Goal: Task Accomplishment & Management: Manage account settings

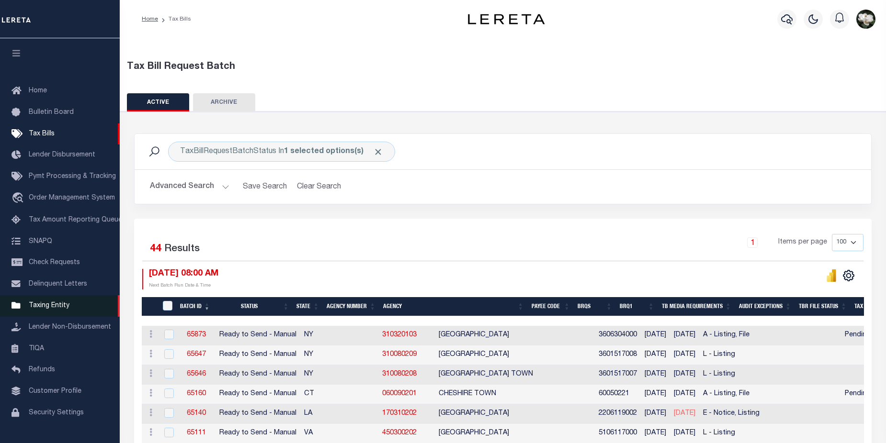
click at [40, 315] on link "Taxing Entity" at bounding box center [60, 306] width 120 height 22
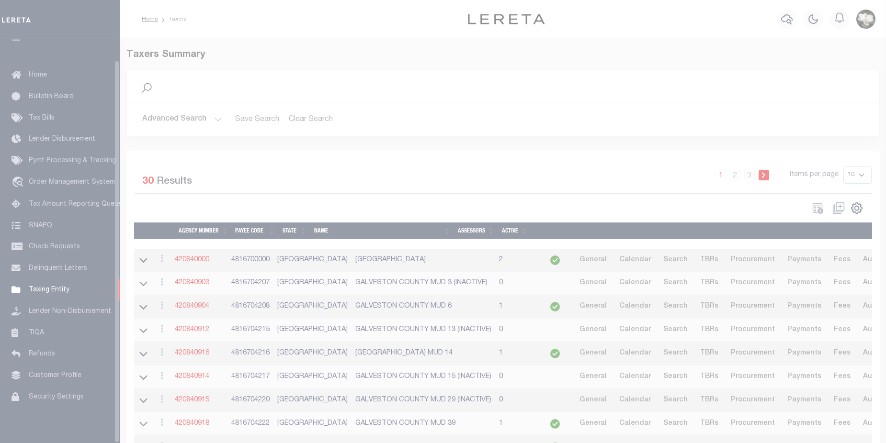
scroll to position [23, 0]
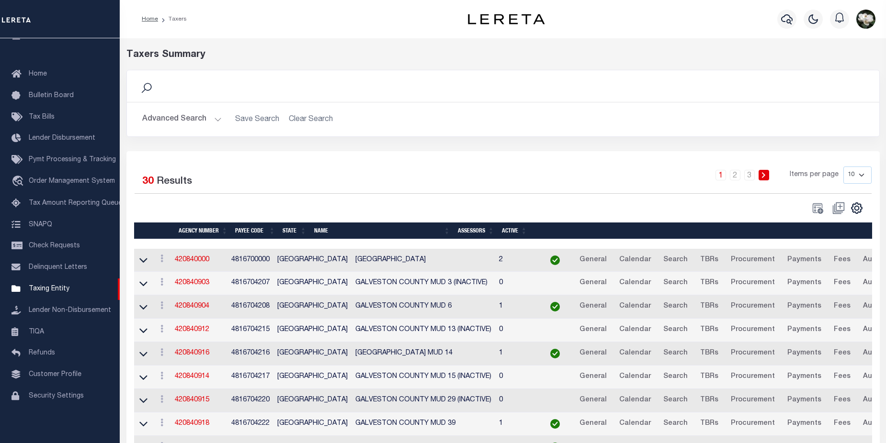
click at [183, 122] on button "Advanced Search" at bounding box center [181, 119] width 79 height 19
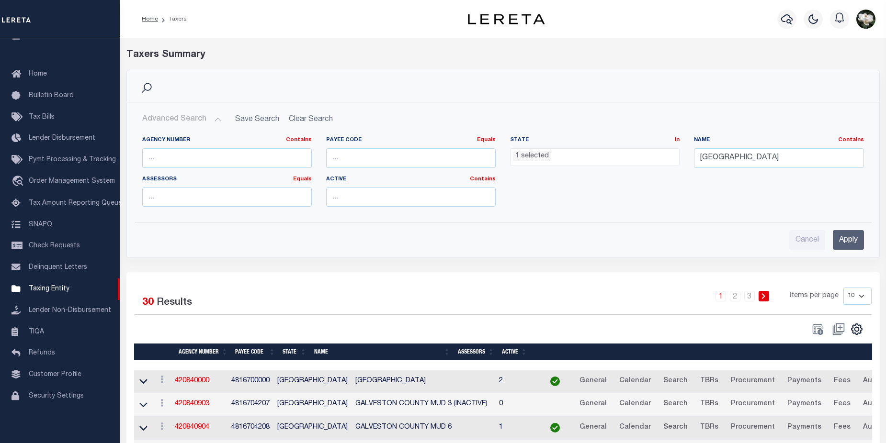
click at [578, 160] on ul "1 selected" at bounding box center [594, 155] width 169 height 13
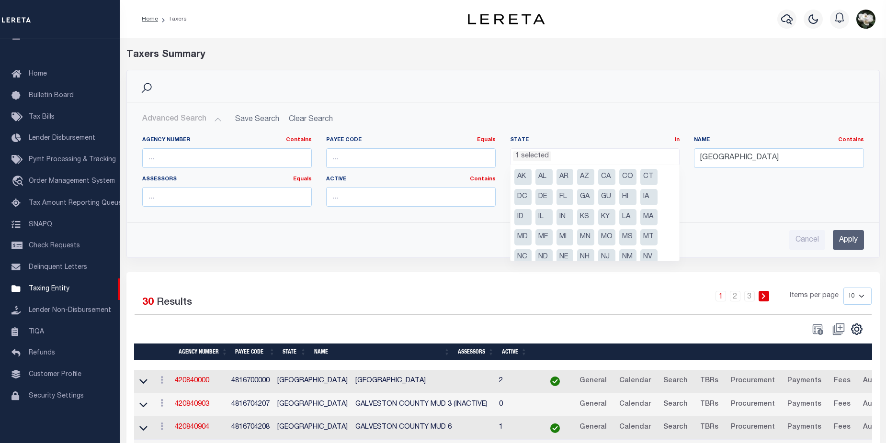
scroll to position [48, 0]
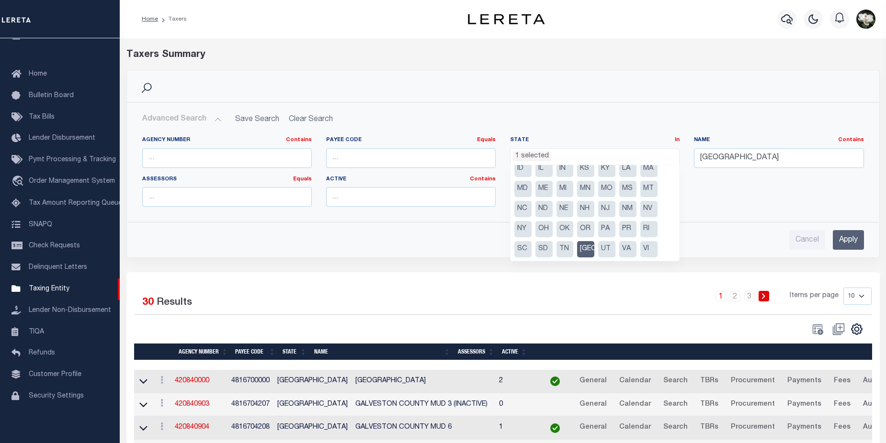
click at [587, 251] on li "TX" at bounding box center [585, 249] width 17 height 16
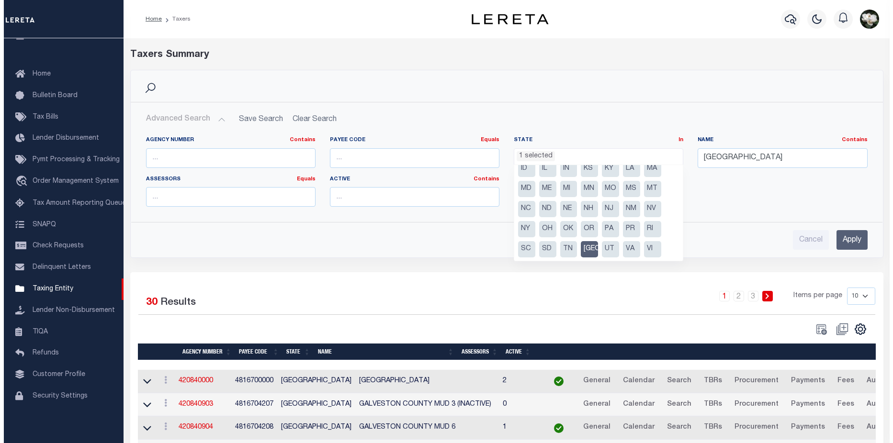
scroll to position [388, 0]
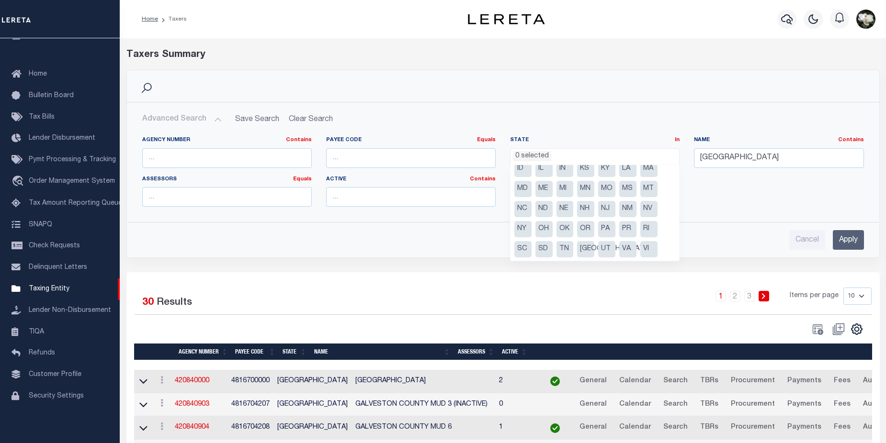
click at [644, 171] on li "MA" at bounding box center [648, 169] width 17 height 16
select select "MA"
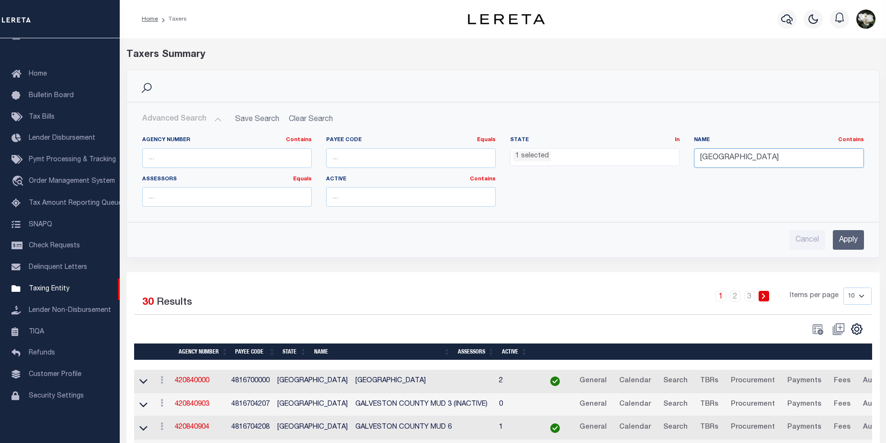
drag, startPoint x: 782, startPoint y: 158, endPoint x: 635, endPoint y: 151, distance: 146.6
click at [635, 151] on div "Agency Number Contains Contains Is Payee Code Equals Equals Is Not Equal To Is …" at bounding box center [503, 175] width 736 height 78
type input "worcester"
click at [843, 240] on input "Apply" at bounding box center [848, 240] width 31 height 20
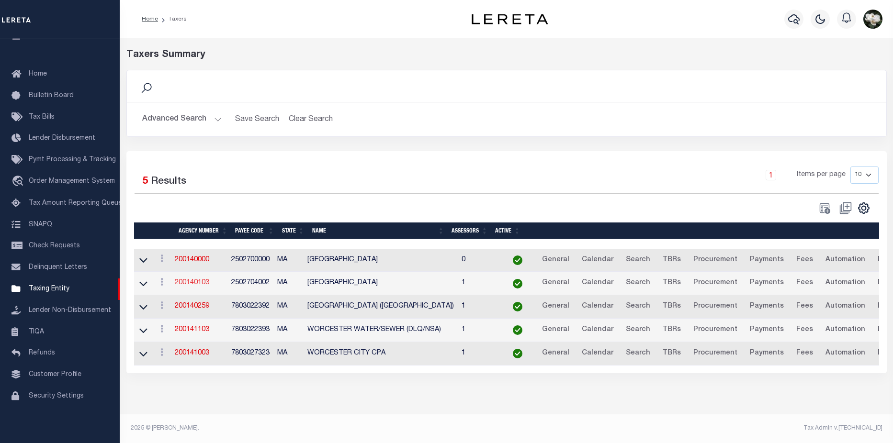
click at [184, 286] on link "200140103" at bounding box center [192, 283] width 34 height 7
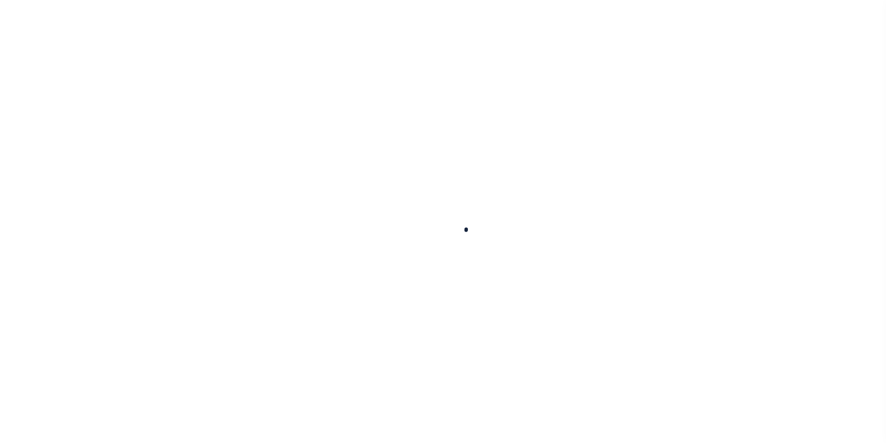
select select
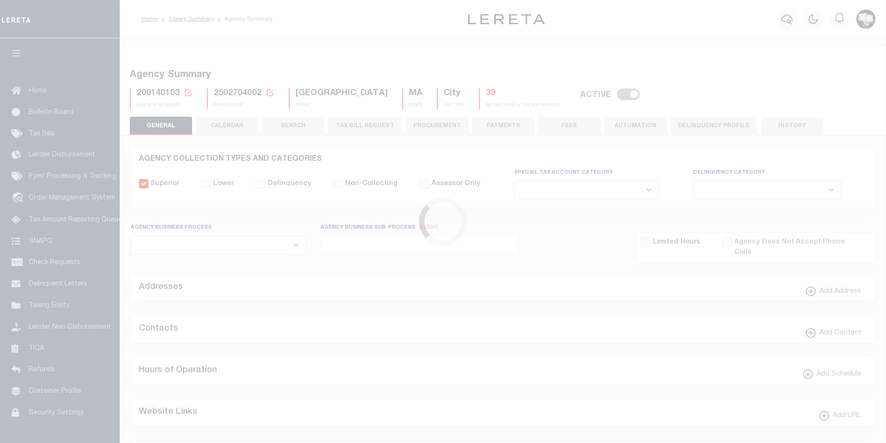
checkbox input "false"
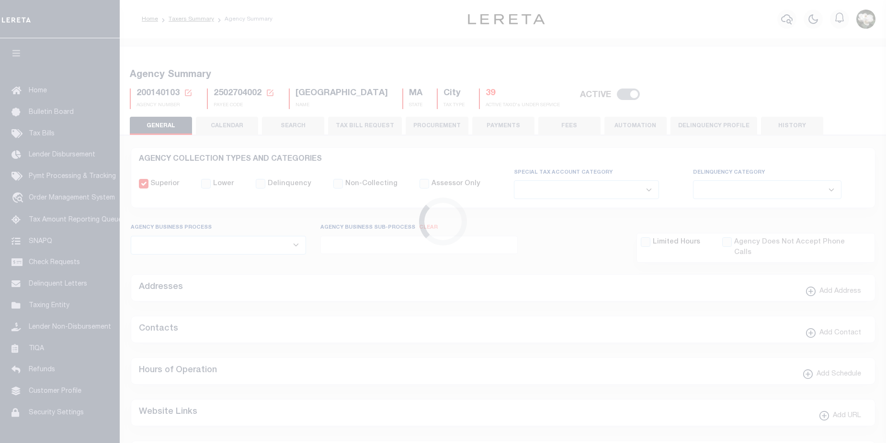
type input "2502704002"
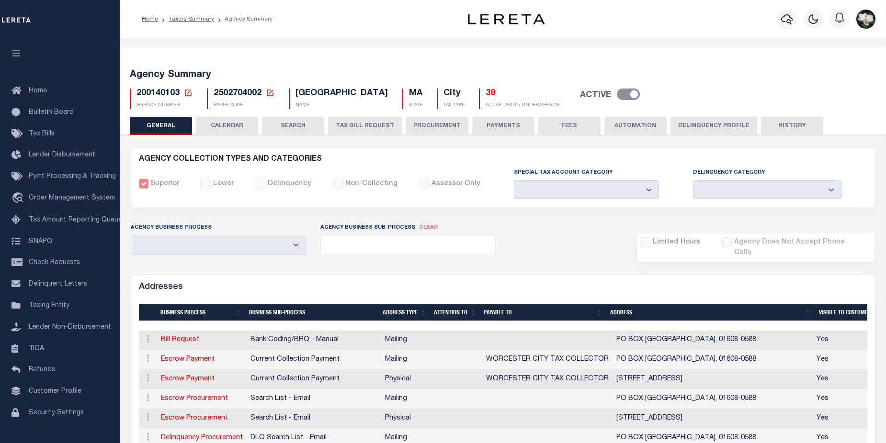
click at [437, 130] on button "PROCUREMENT" at bounding box center [437, 126] width 63 height 18
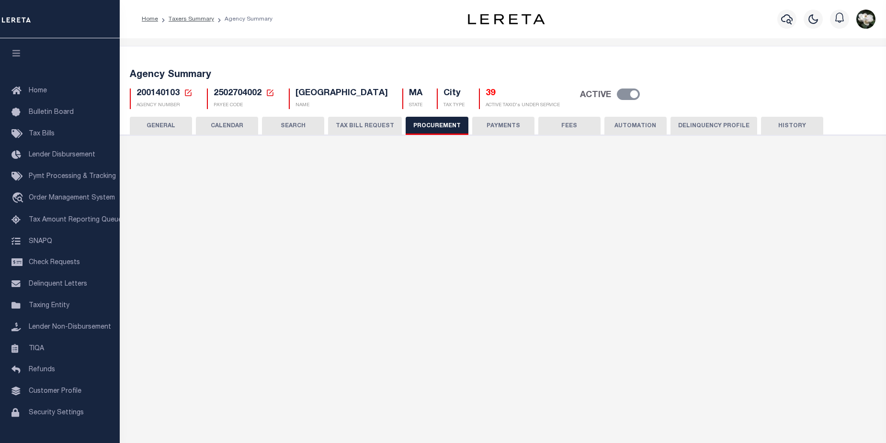
type input "$10,000"
select select "10"
select select "1"
select select "4"
checkbox input "true"
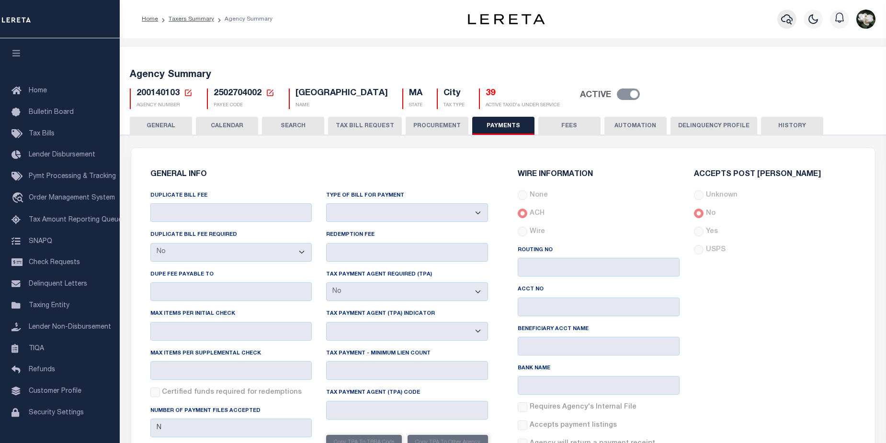
click at [781, 17] on icon "button" at bounding box center [786, 18] width 11 height 11
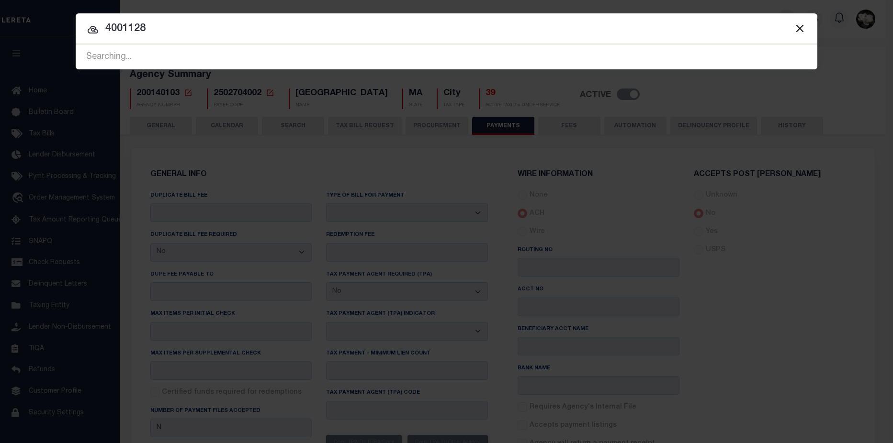
type input "40011282"
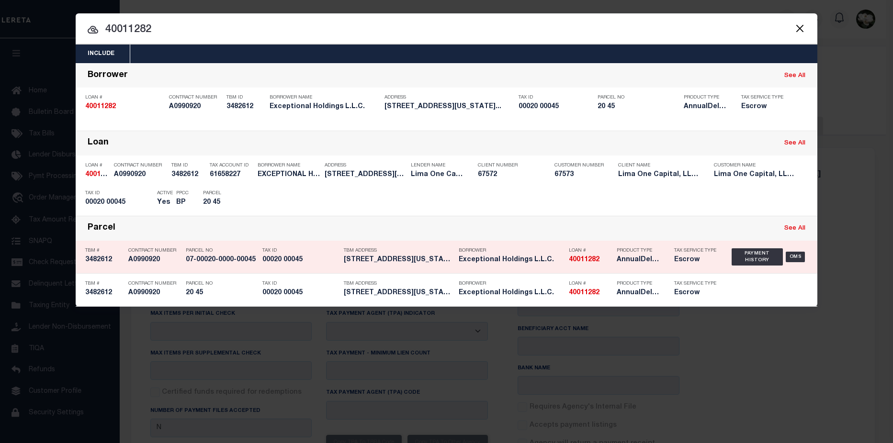
click at [676, 263] on h5 "Escrow" at bounding box center [695, 260] width 43 height 8
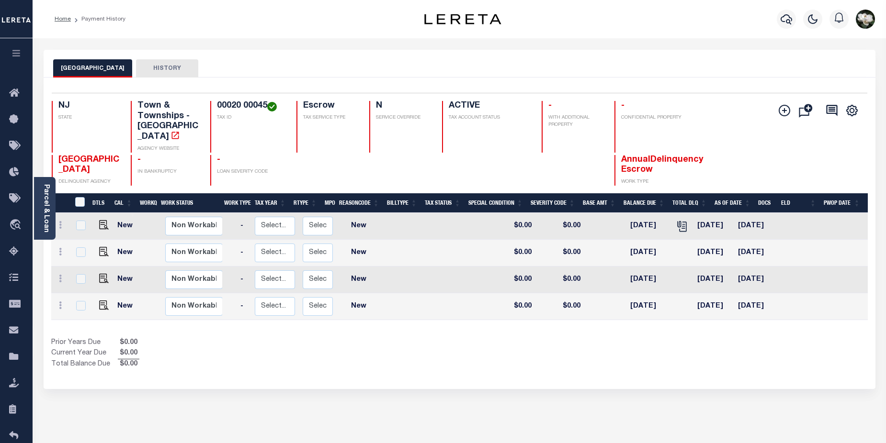
scroll to position [0, 94]
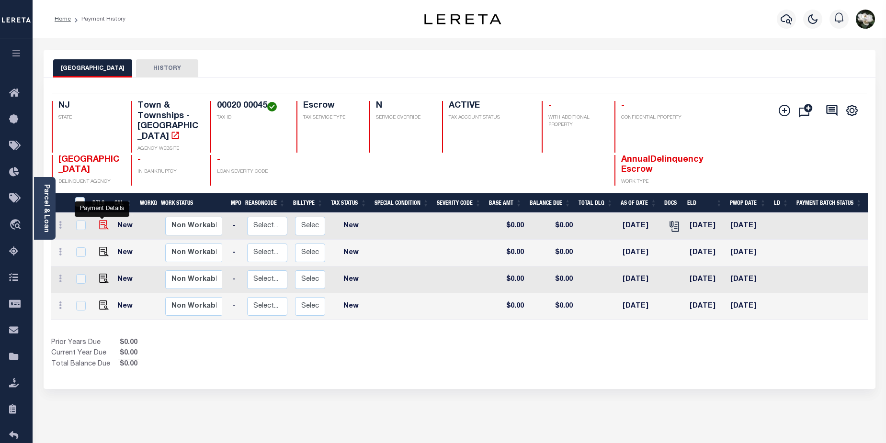
click at [104, 220] on img "" at bounding box center [104, 225] width 10 height 10
checkbox input "true"
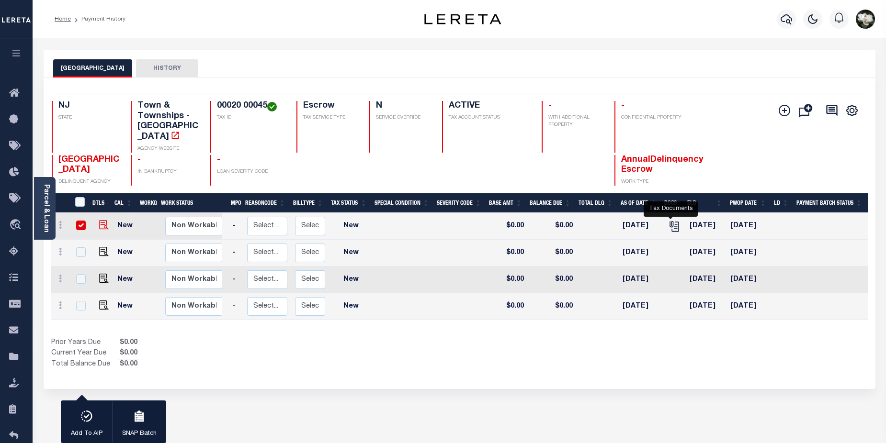
drag, startPoint x: 674, startPoint y: 220, endPoint x: 105, endPoint y: 219, distance: 568.8
click at [105, 220] on img "" at bounding box center [104, 225] width 10 height 10
checkbox input "false"
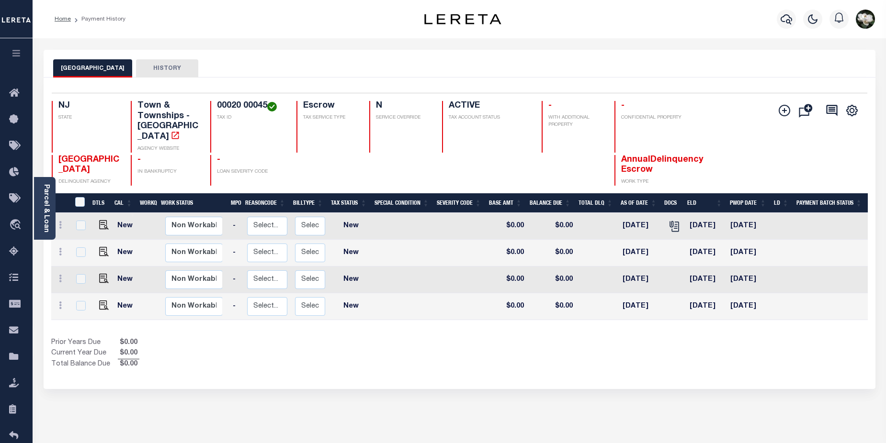
click at [412, 338] on div "Prior Years Due $0.00 Current Year Due $0.00 Total Balance Due $0.00" at bounding box center [255, 354] width 408 height 32
click at [80, 248] on input "checkbox" at bounding box center [81, 253] width 10 height 10
checkbox input "true"
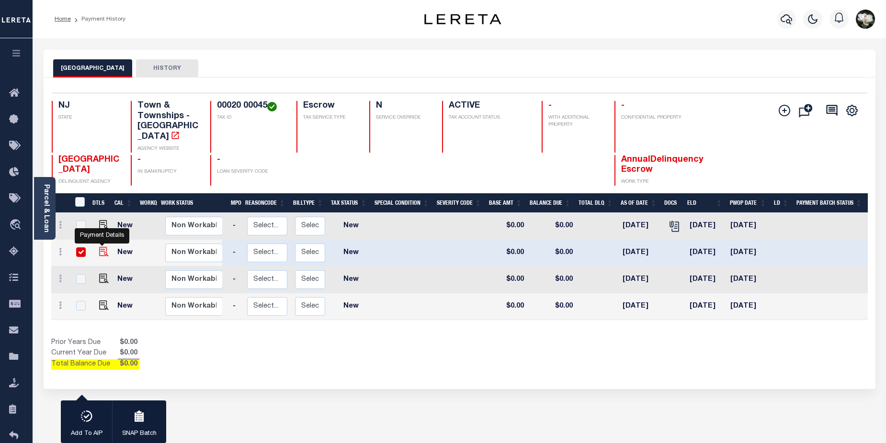
click at [102, 247] on img "" at bounding box center [104, 252] width 10 height 10
checkbox input "false"
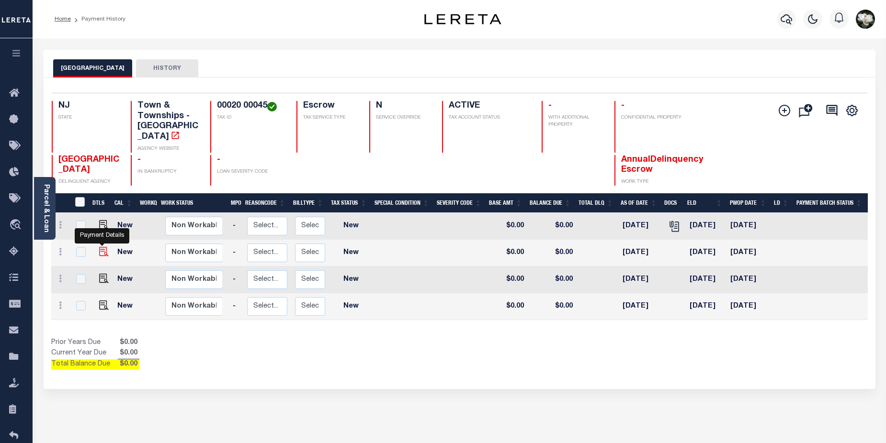
click at [99, 247] on img "" at bounding box center [104, 252] width 10 height 10
checkbox input "true"
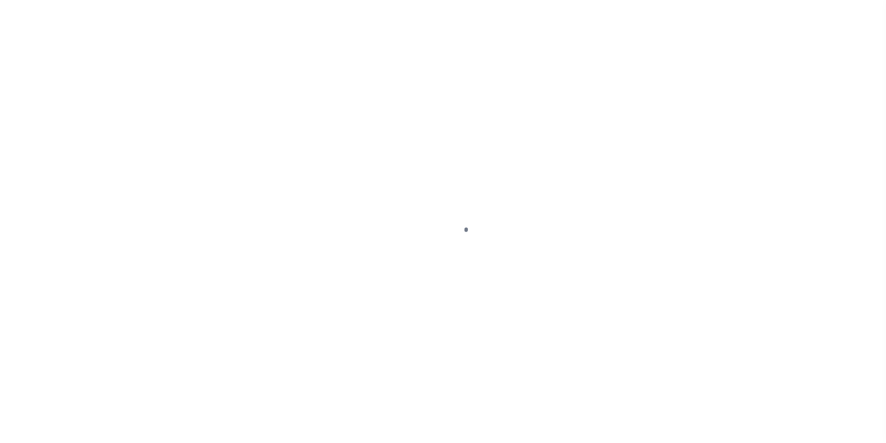
select select "NW2"
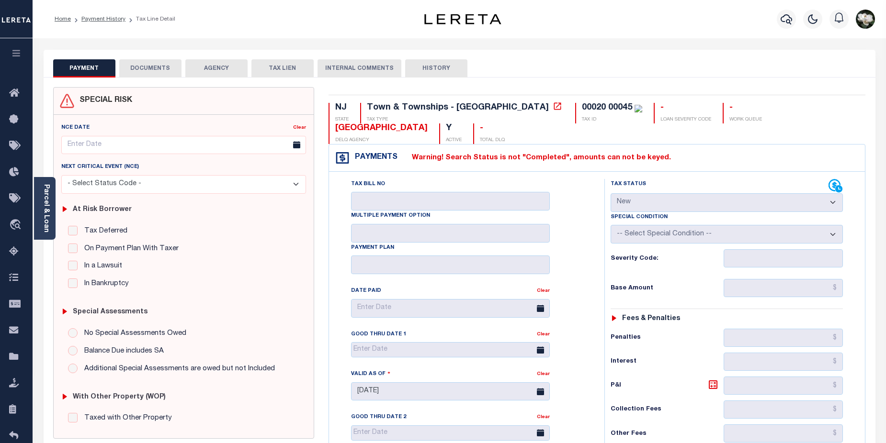
click at [151, 73] on button "DOCUMENTS" at bounding box center [150, 68] width 62 height 18
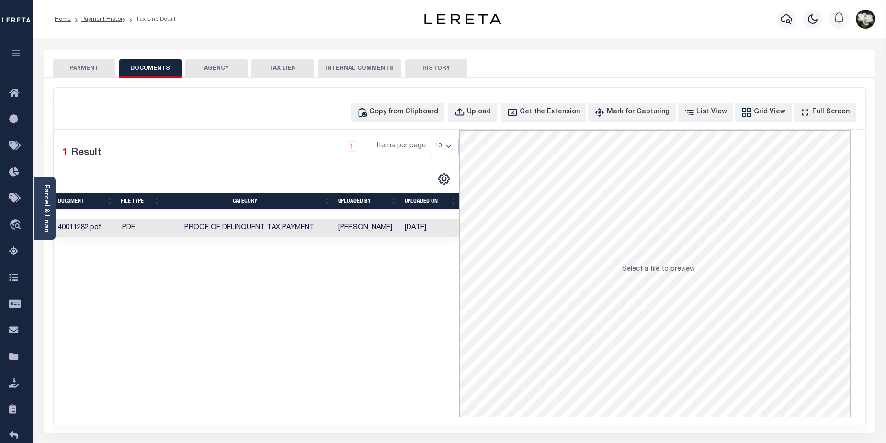
click at [57, 231] on td "40011282.pdf" at bounding box center [85, 228] width 63 height 19
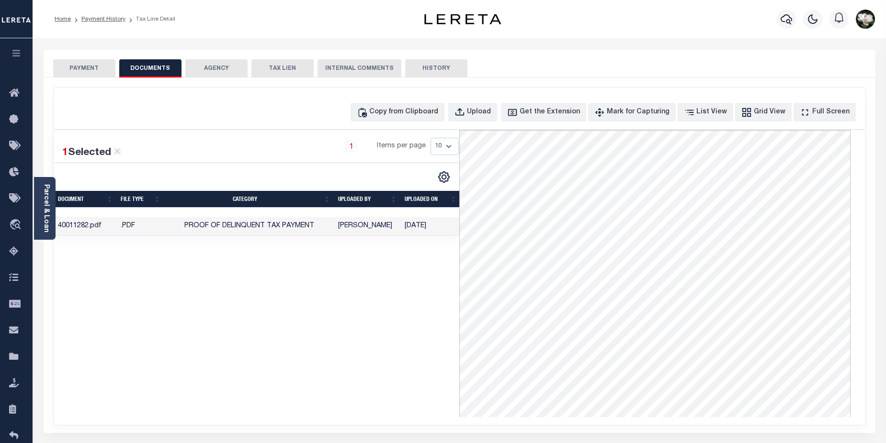
click at [265, 139] on div "1 Items per page 10 25 50 100" at bounding box center [309, 150] width 300 height 25
click at [374, 296] on div "1 Selected 1 Result 1 Items per page 10 25 50 100" at bounding box center [257, 273] width 406 height 287
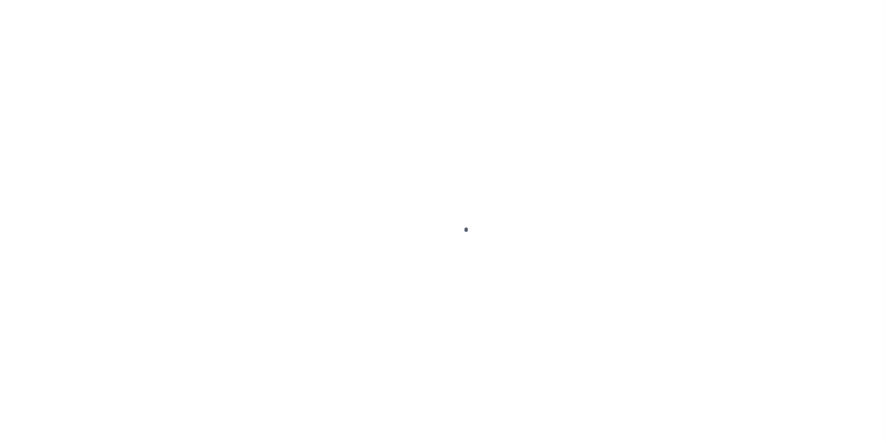
select select "NW2"
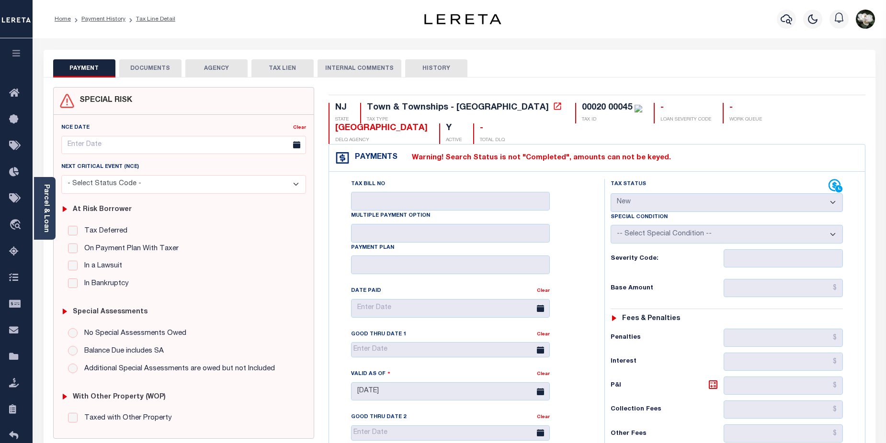
click at [168, 69] on button "DOCUMENTS" at bounding box center [150, 68] width 62 height 18
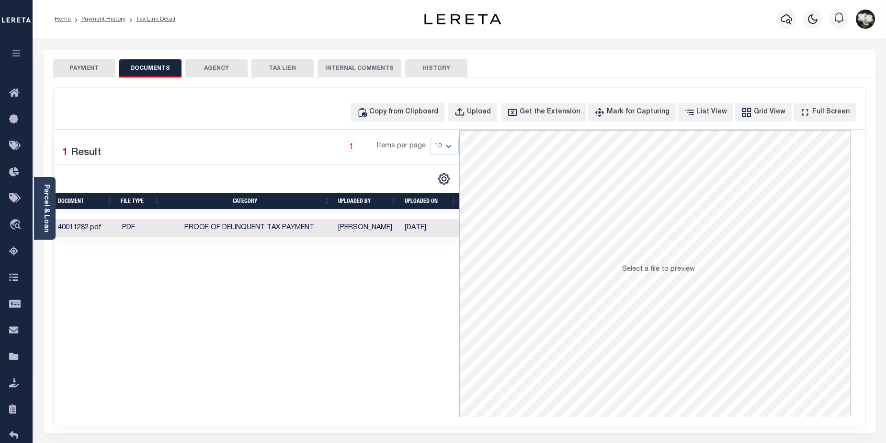
drag, startPoint x: 73, startPoint y: 228, endPoint x: 444, endPoint y: 275, distance: 374.1
click at [444, 275] on div "Selected 1 Result 1 Items per page 10 25 50 100" at bounding box center [257, 273] width 406 height 287
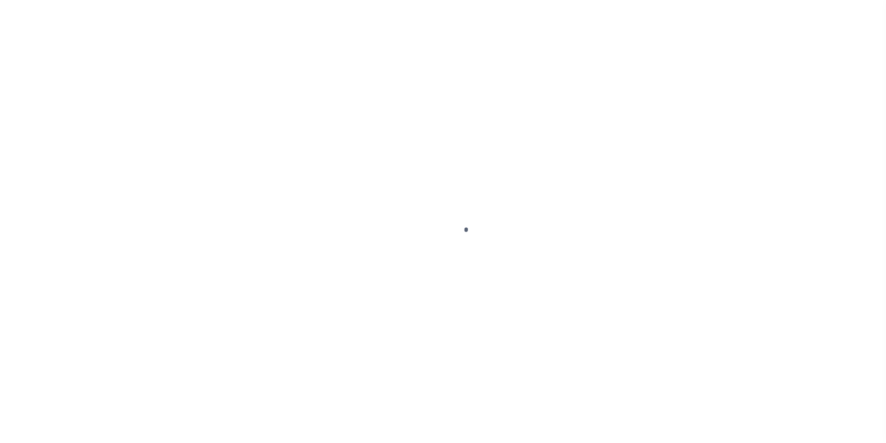
select select "NW2"
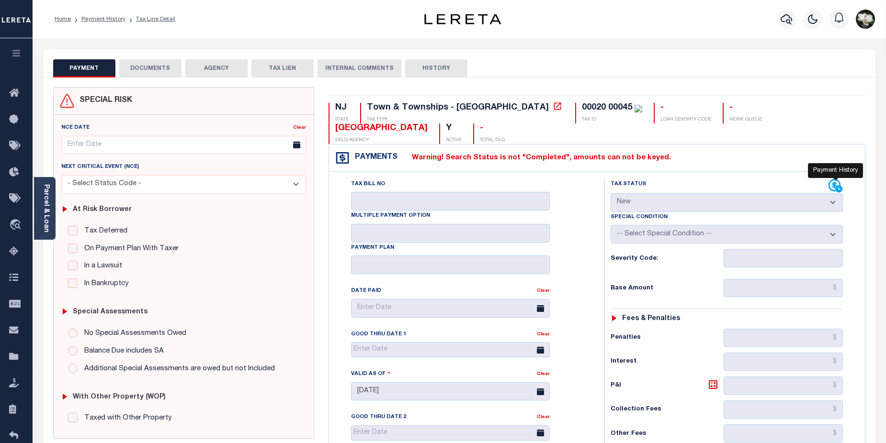
click at [839, 186] on icon at bounding box center [838, 188] width 7 height 7
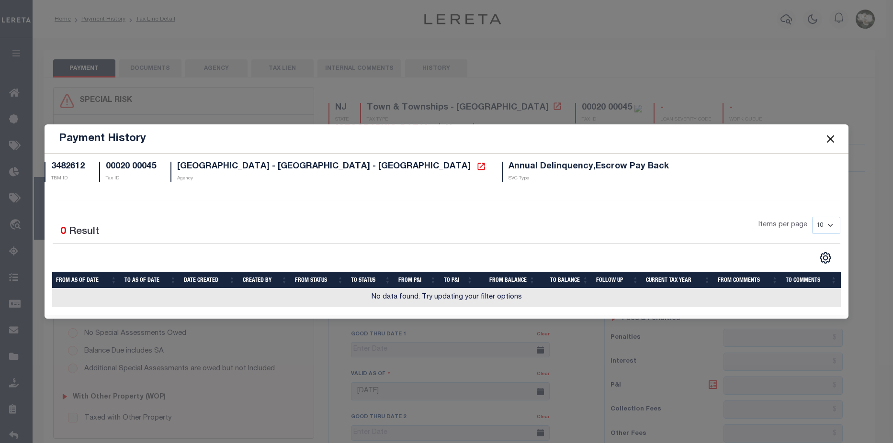
click at [827, 141] on button "Close" at bounding box center [831, 139] width 12 height 12
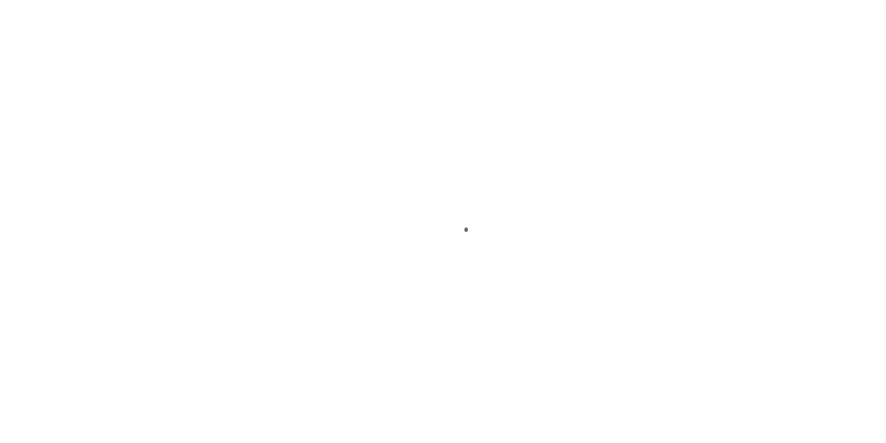
select select "NW2"
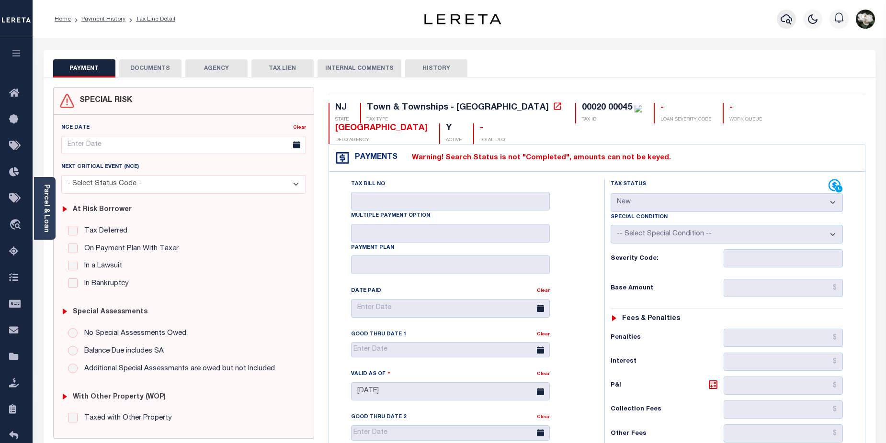
click at [781, 16] on icon "button" at bounding box center [785, 18] width 11 height 11
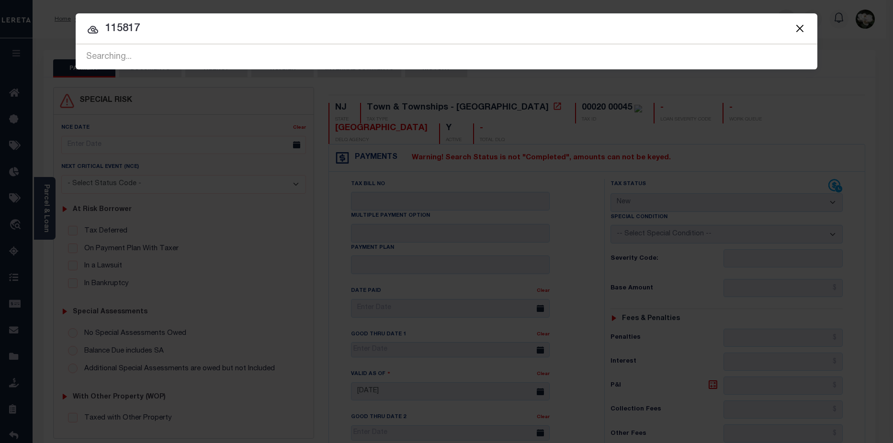
type input "115817"
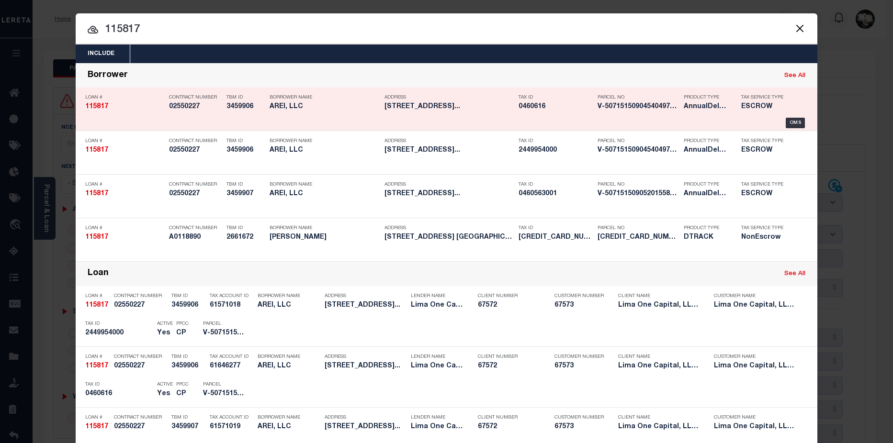
click at [524, 113] on div "Tax ID 0460616" at bounding box center [556, 104] width 74 height 28
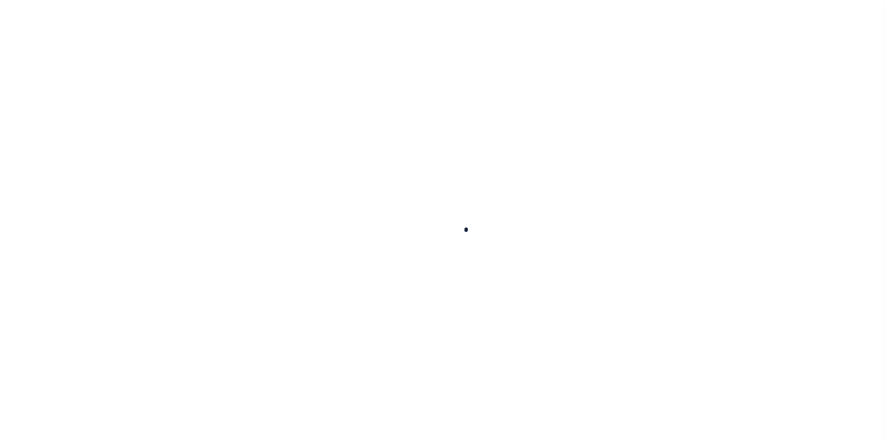
type input "115817"
type input "AREI, LLC"
select select
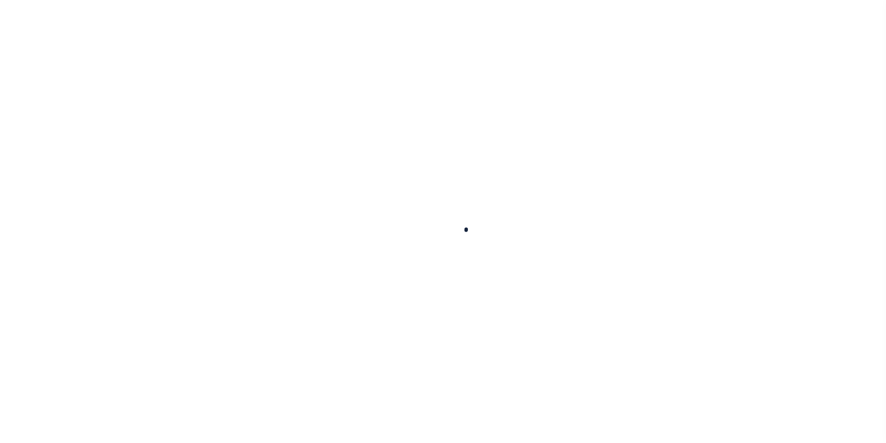
select select
type input "[STREET_ADDRESS]"
radio input "true"
select select "Escrow"
select select
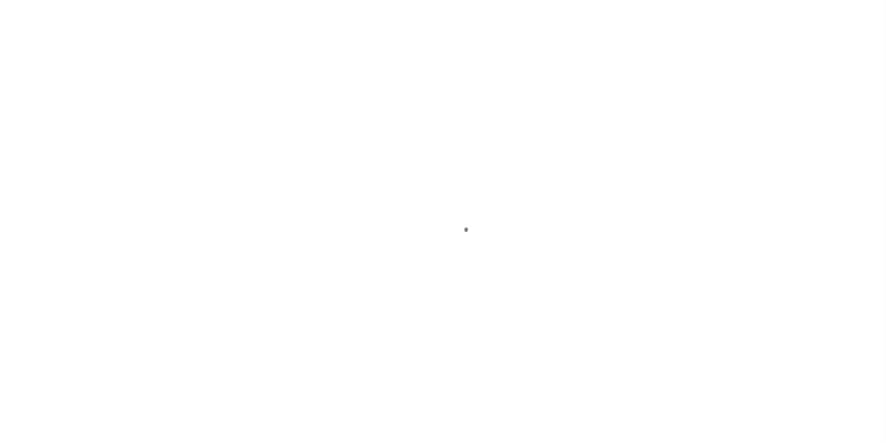
type input "MILWAUKEE WI 53209"
type input "115817-1"
type input "WI"
type textarea "COLLECTOR: ENTITY: PARCEL: 2449954000"
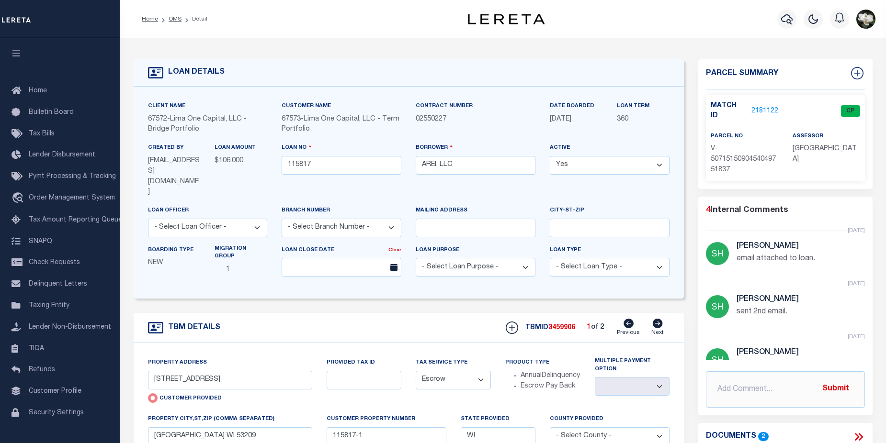
click at [762, 106] on link "2181122" at bounding box center [764, 111] width 27 height 10
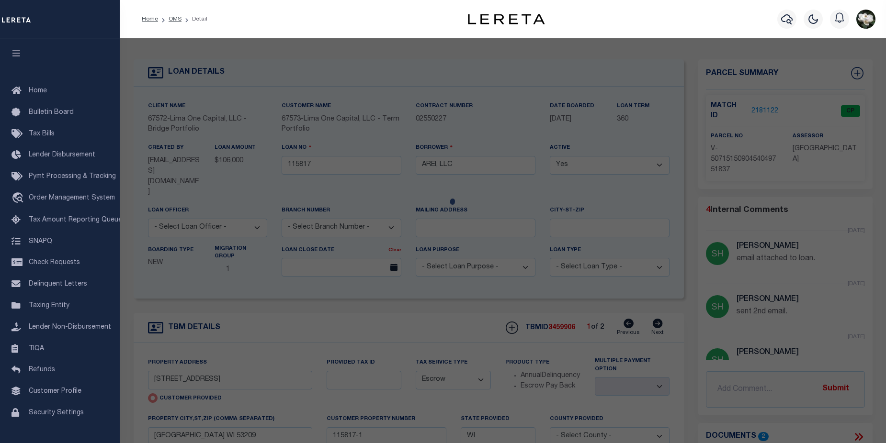
checkbox input "false"
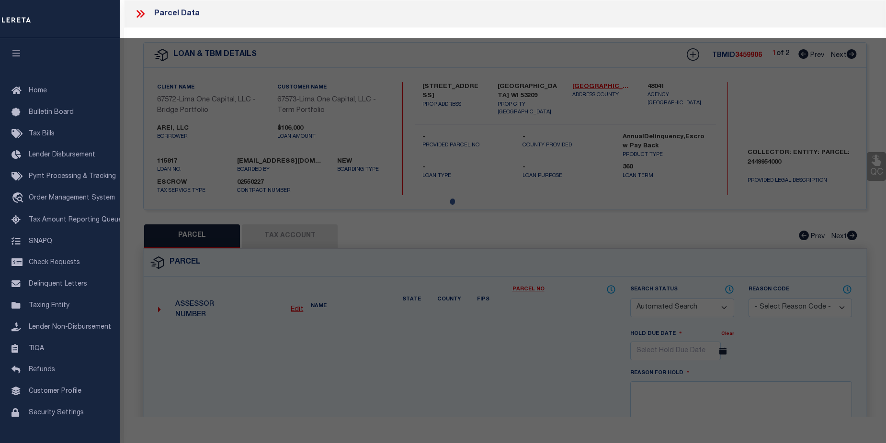
select select "CP"
select select "AGW"
select select
type input "4353 N 16TH STREET"
checkbox input "false"
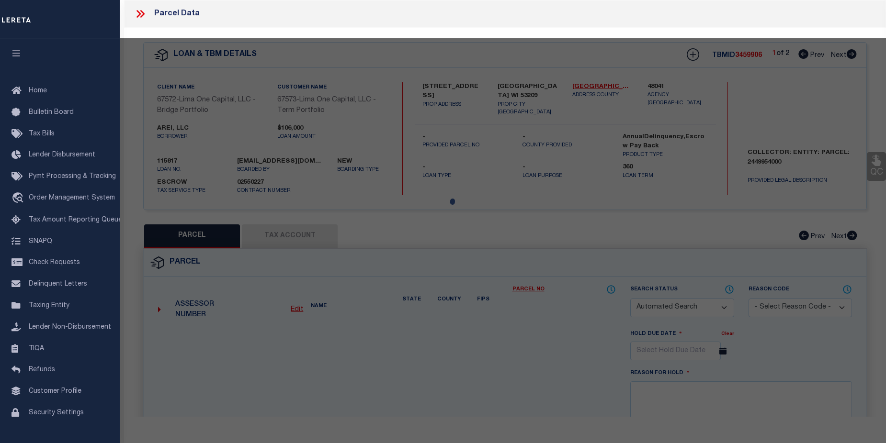
type input "MILWAUKEE WI 53209"
type textarea "need to verify parcel 100%"
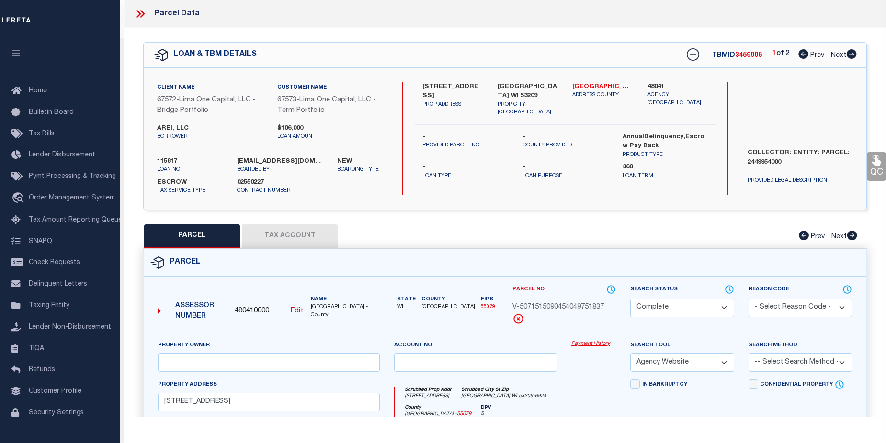
click at [594, 346] on link "Payment History" at bounding box center [593, 344] width 45 height 8
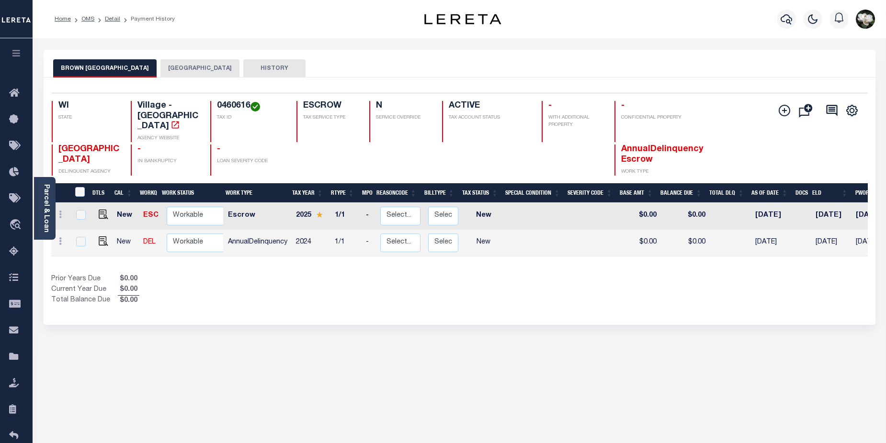
click at [176, 69] on button "[GEOGRAPHIC_DATA]" at bounding box center [199, 68] width 79 height 18
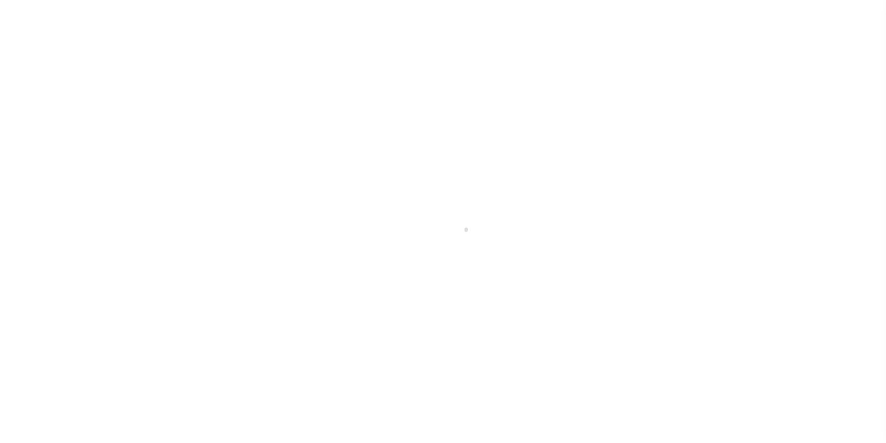
scroll to position [17, 0]
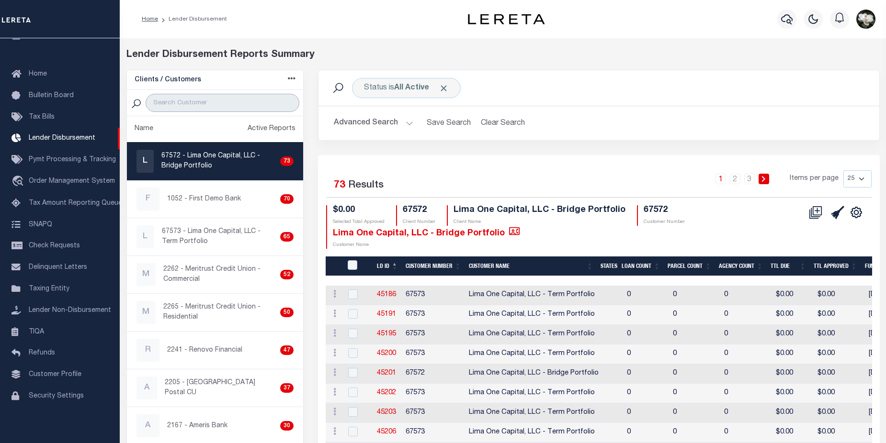
click at [206, 103] on input "search" at bounding box center [223, 103] width 154 height 18
type input "67573"
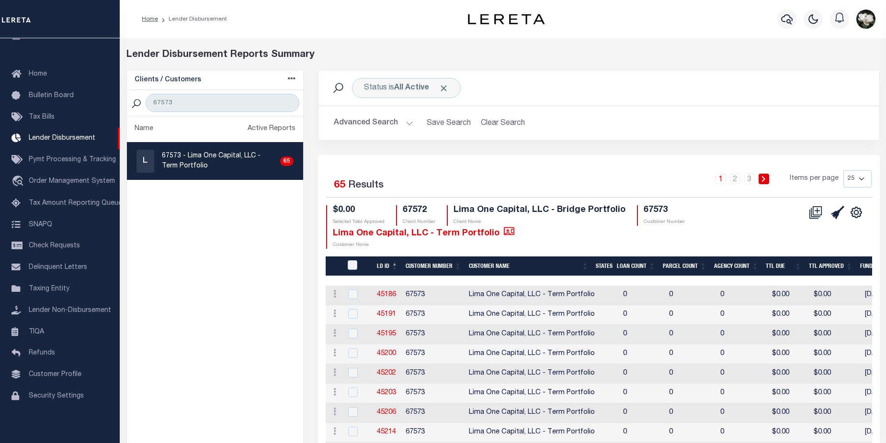
click at [863, 179] on select "25 50 100 200" at bounding box center [857, 178] width 28 height 17
select select "200"
click at [843, 170] on select "25 50 100 200" at bounding box center [857, 178] width 28 height 17
click at [816, 210] on icon at bounding box center [815, 212] width 13 height 13
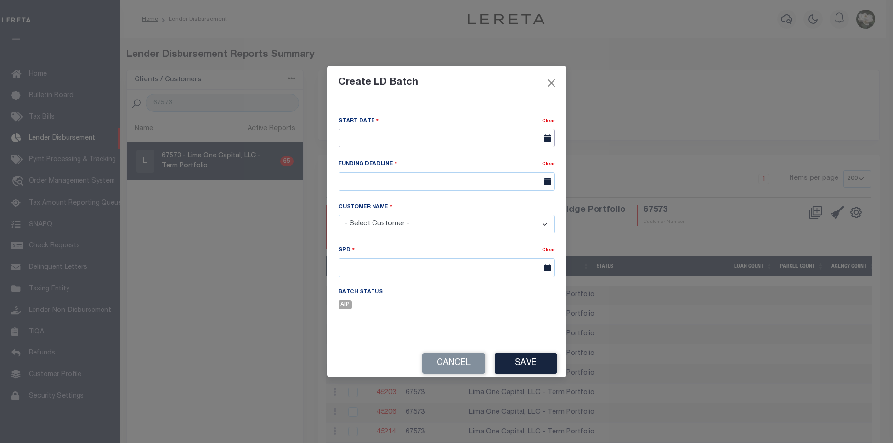
click at [424, 139] on input "text" at bounding box center [447, 138] width 216 height 19
click at [409, 187] on span "1" at bounding box center [412, 191] width 19 height 19
type input "[DATE]"
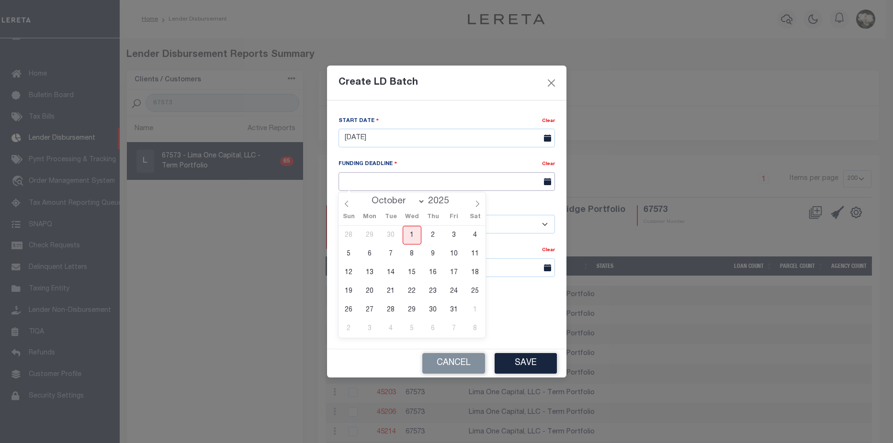
click at [402, 181] on input "text" at bounding box center [447, 181] width 216 height 19
click at [413, 255] on span "8" at bounding box center [412, 254] width 19 height 19
type input "[DATE]"
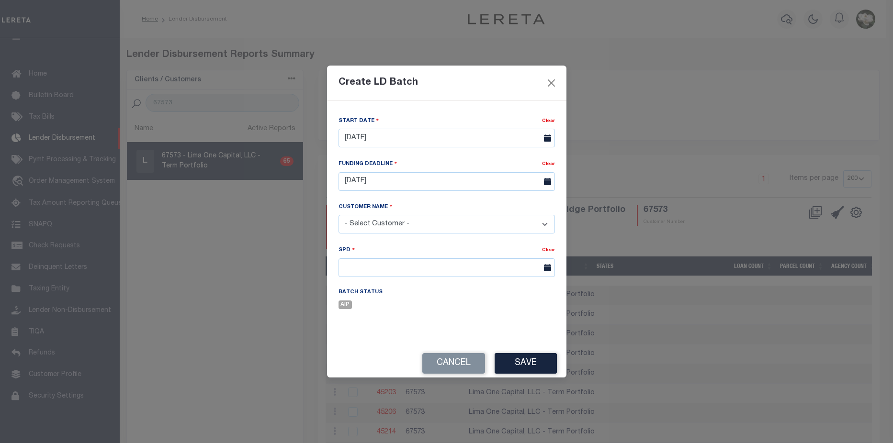
click at [420, 229] on select "- Select Customer - Accumatch - Refunds All In Credit Union Amarillo National B…" at bounding box center [447, 224] width 216 height 19
select select "2283"
click at [339, 215] on select "- Select Customer - Accumatch - Refunds All In Credit Union Amarillo National B…" at bounding box center [447, 224] width 216 height 19
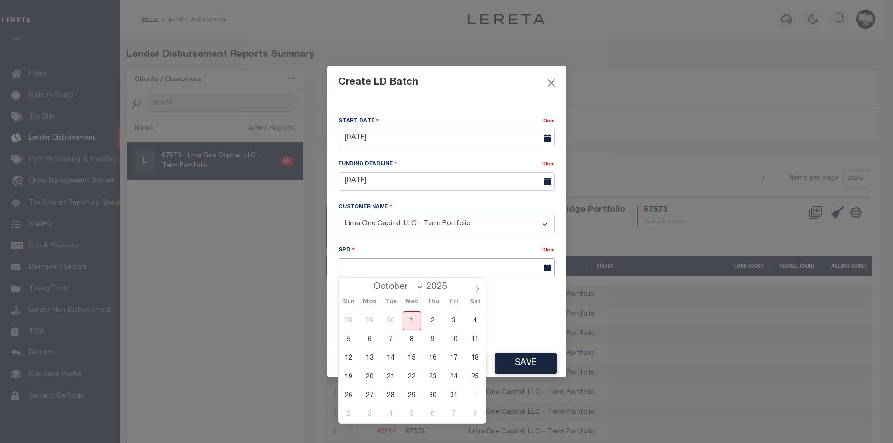
click at [415, 273] on input "text" at bounding box center [447, 268] width 216 height 19
click at [434, 341] on span "9" at bounding box center [433, 339] width 19 height 19
type input "10/09/2025"
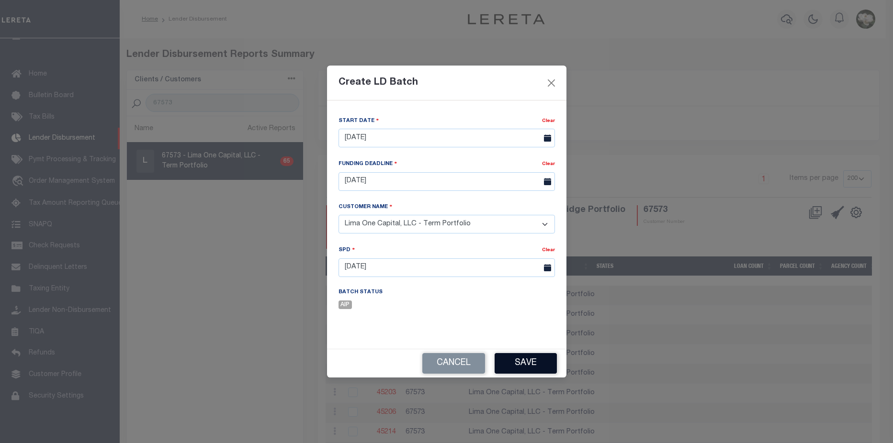
click at [526, 364] on button "Save" at bounding box center [526, 363] width 62 height 21
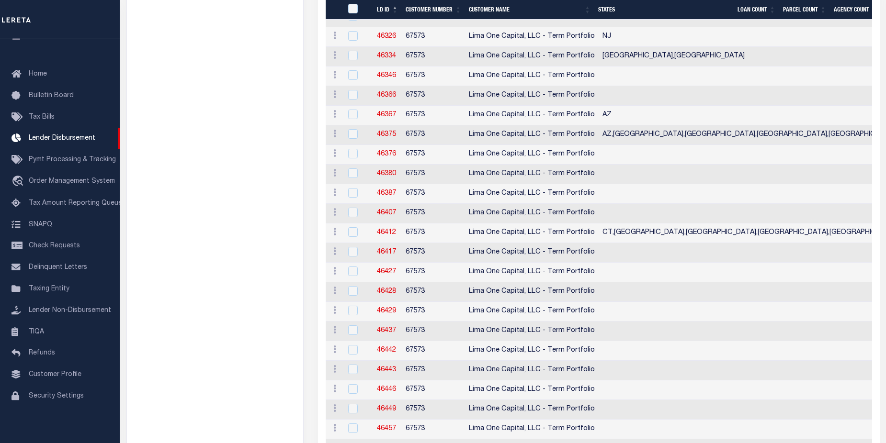
scroll to position [1150, 0]
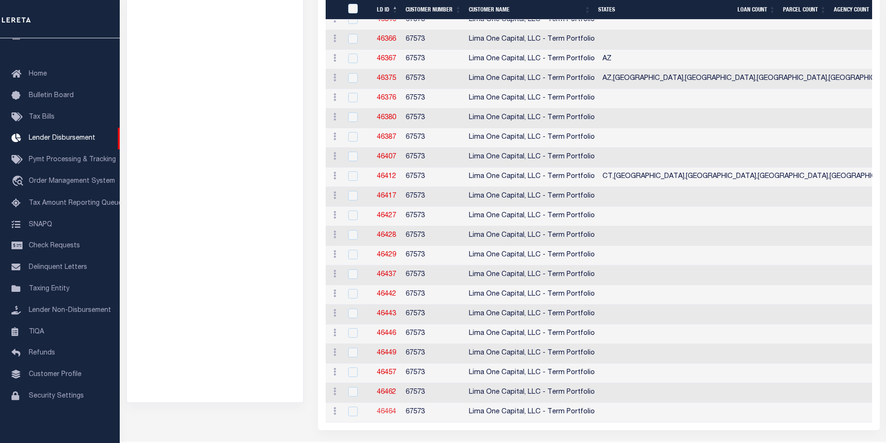
click at [385, 415] on link "46464" at bounding box center [386, 412] width 19 height 7
checkbox input "true"
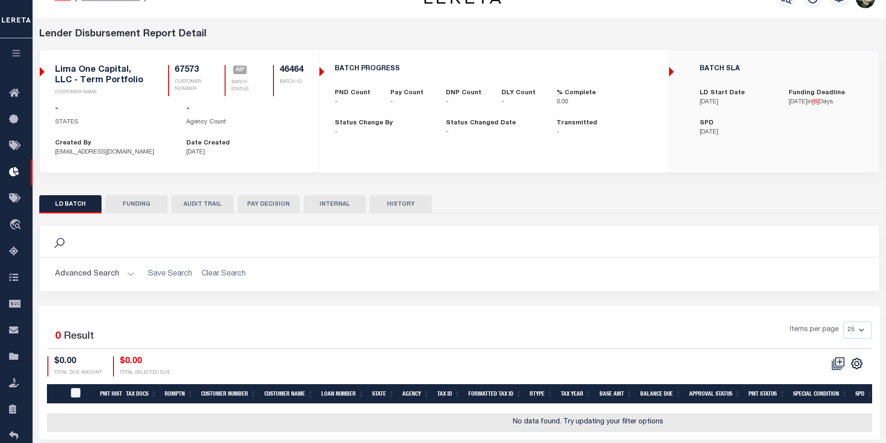
scroll to position [64, 0]
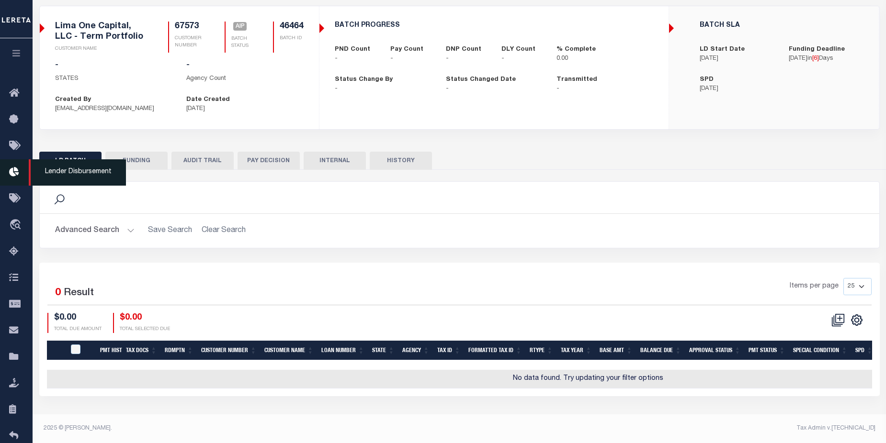
click at [15, 179] on icon at bounding box center [16, 173] width 15 height 12
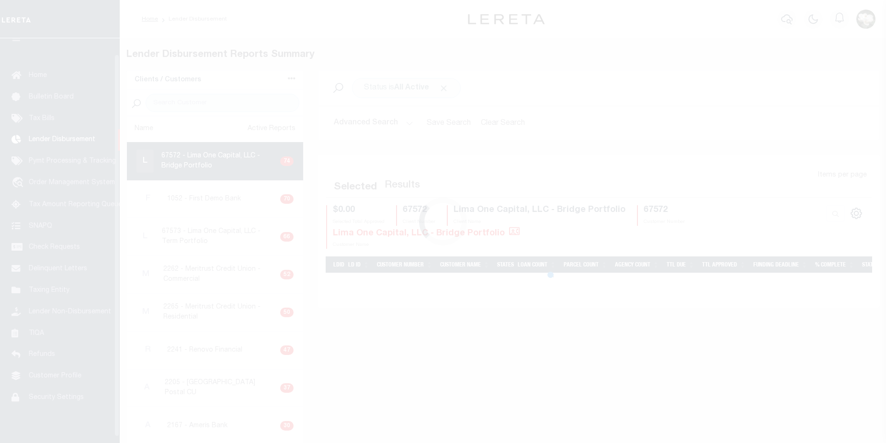
scroll to position [17, 0]
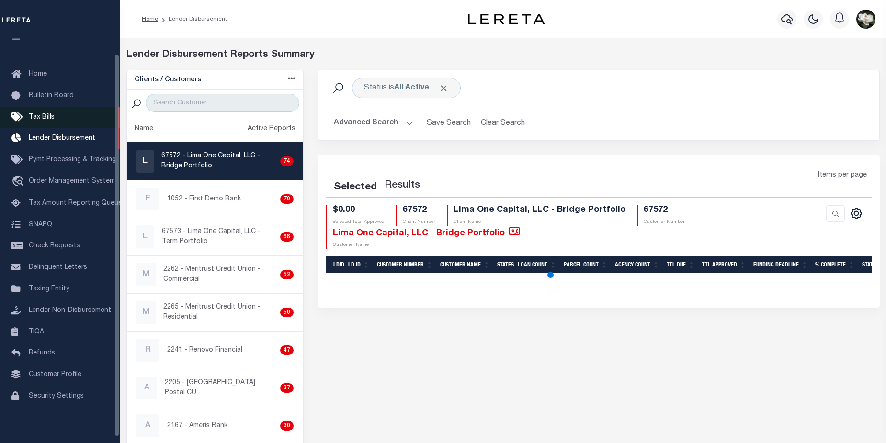
drag, startPoint x: 45, startPoint y: 115, endPoint x: 437, endPoint y: 82, distance: 394.1
click at [45, 115] on span "Tax Bills" at bounding box center [42, 117] width 26 height 7
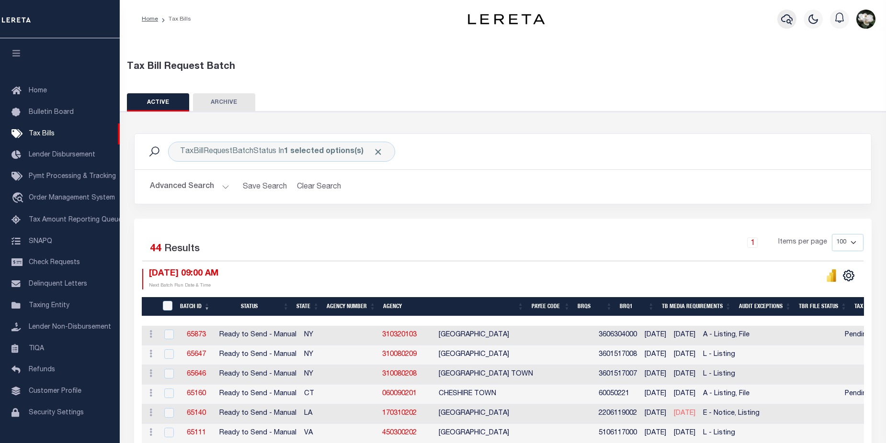
click at [792, 23] on icon "button" at bounding box center [786, 18] width 11 height 11
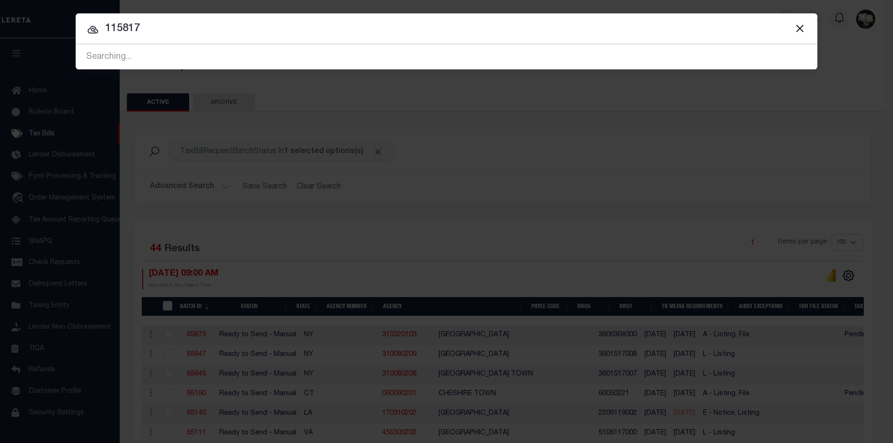
type input "115817"
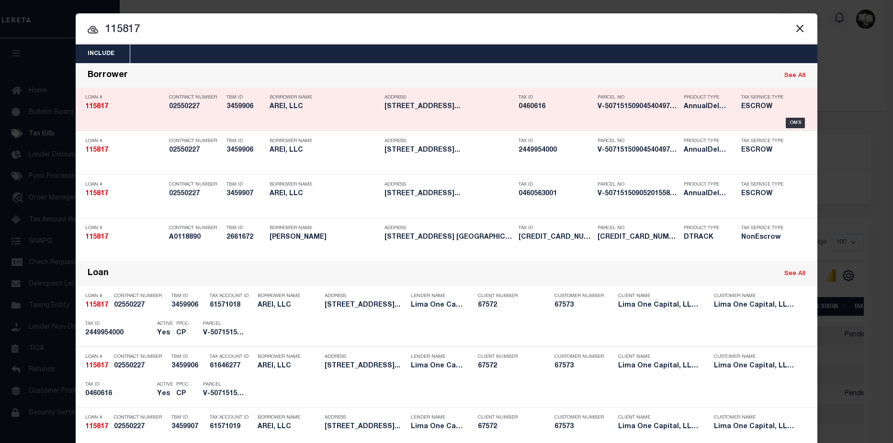
click at [542, 112] on div "Tax ID 0460616" at bounding box center [556, 104] width 74 height 28
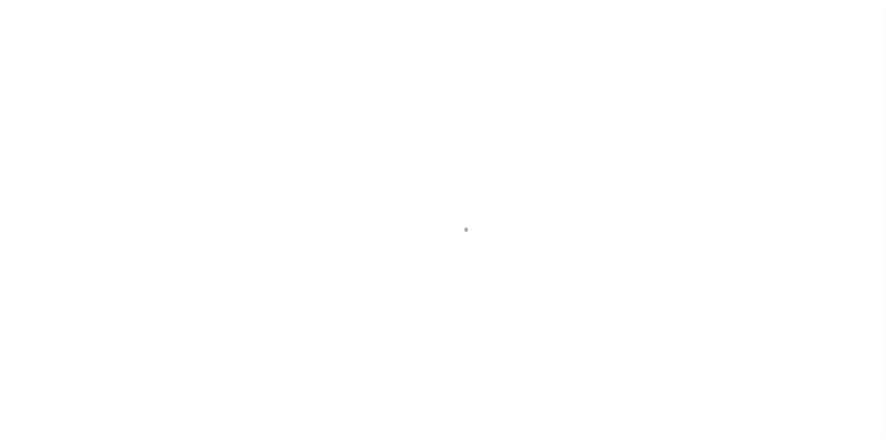
type input "[STREET_ADDRESS]"
radio input "true"
select select "Escrow"
select select
type input "MILWAUKEE WI 53209"
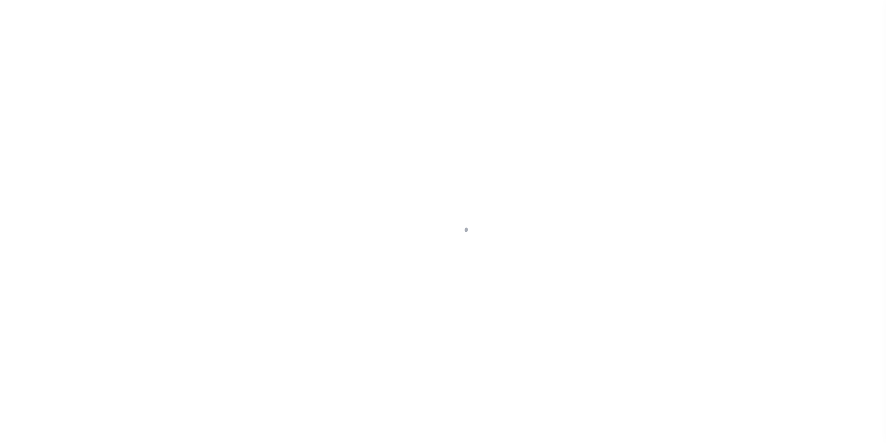
type input "115817-1"
type input "WI"
type textarea "COLLECTOR: ENTITY: PARCEL: 2449954000"
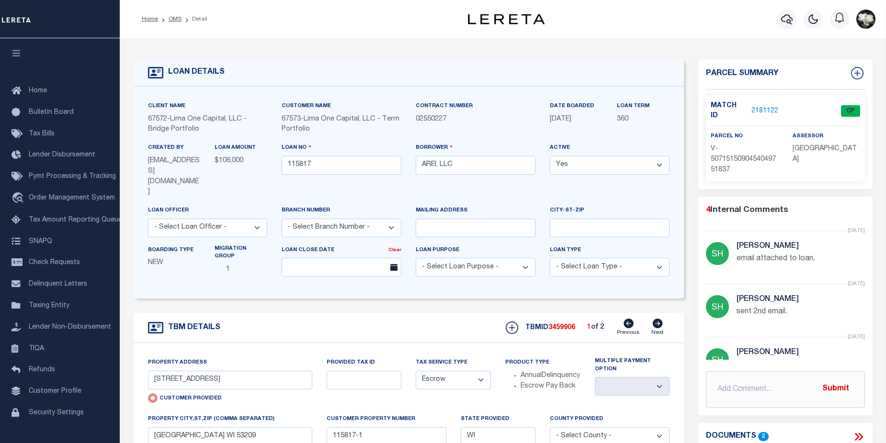
click at [766, 106] on link "2181122" at bounding box center [764, 111] width 27 height 10
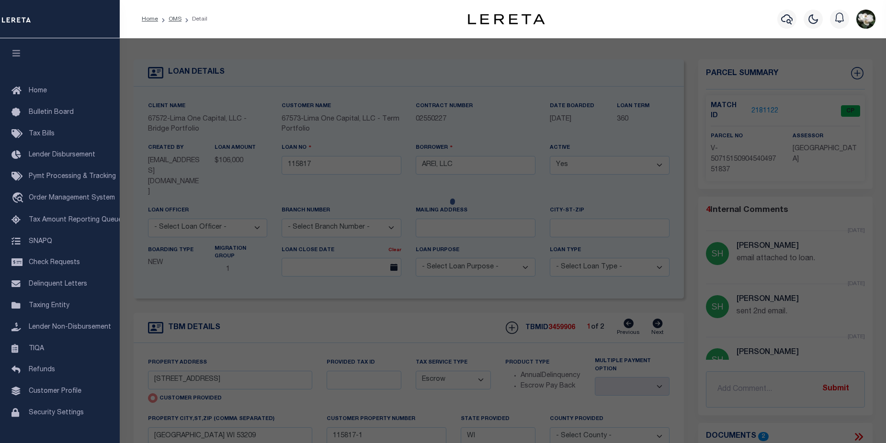
checkbox input "false"
select select "CP"
select select "AGW"
select select
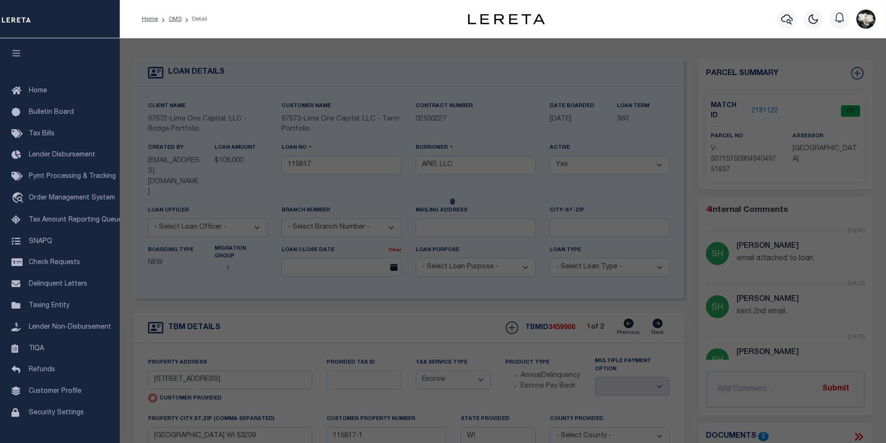
type input "4353 N 16TH STREET"
checkbox input "false"
type input "MILWAUKEE WI 53209"
type textarea "need to verify parcel 100%"
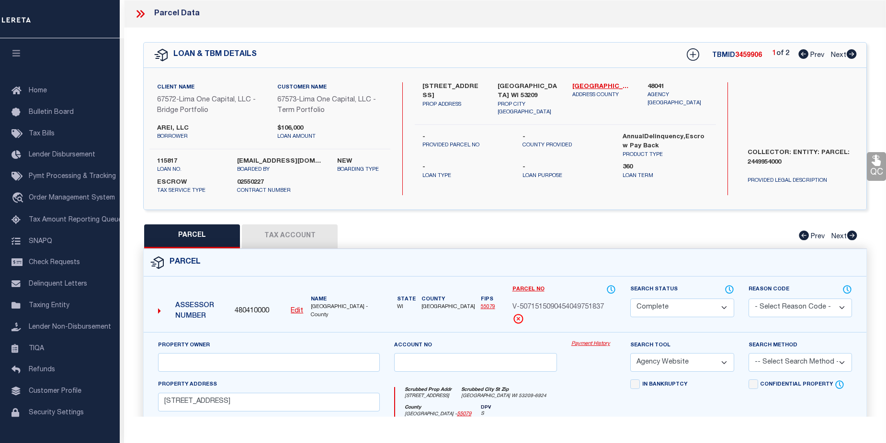
click at [584, 348] on link "Payment History" at bounding box center [593, 344] width 45 height 8
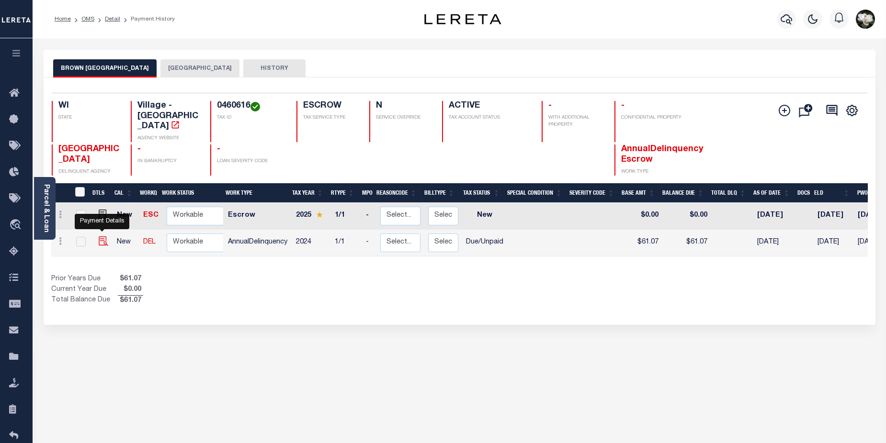
click at [104, 237] on img "" at bounding box center [104, 242] width 10 height 10
checkbox input "true"
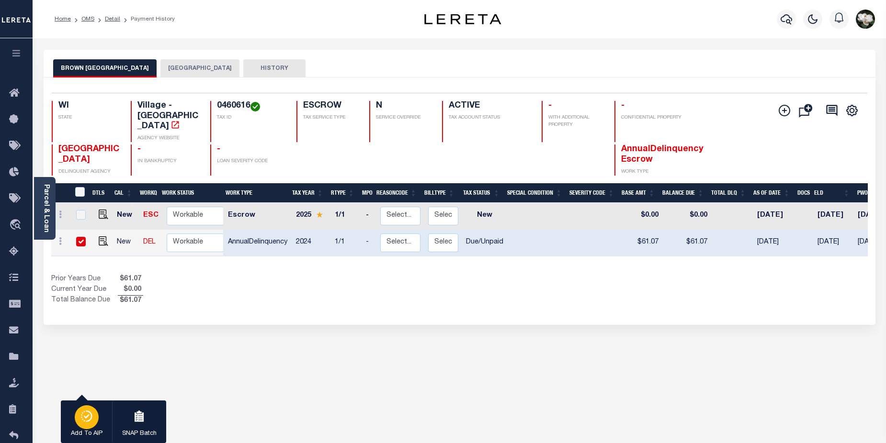
click at [82, 422] on icon "button" at bounding box center [86, 416] width 13 height 11
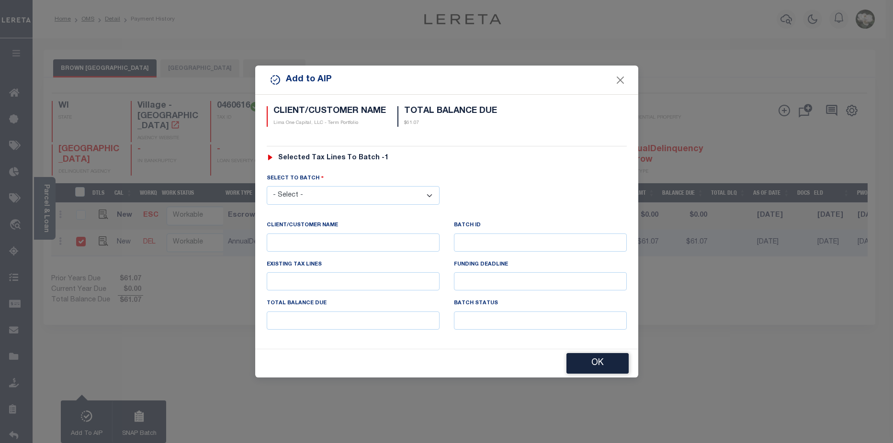
click at [377, 192] on select "- Select - 45186 45191 45195 45200 45202 45203 45206 45214 45215 45216 45218 45…" at bounding box center [353, 195] width 173 height 19
select select "46464"
click at [267, 186] on select "- Select - 45186 45191 45195 45200 45202 45203 45206 45214 45215 45216 45218 45…" at bounding box center [353, 195] width 173 height 19
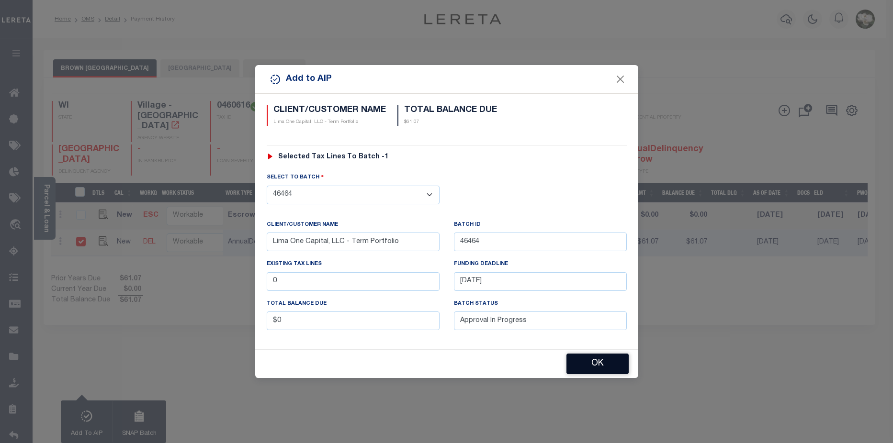
click at [599, 369] on button "OK" at bounding box center [597, 364] width 62 height 21
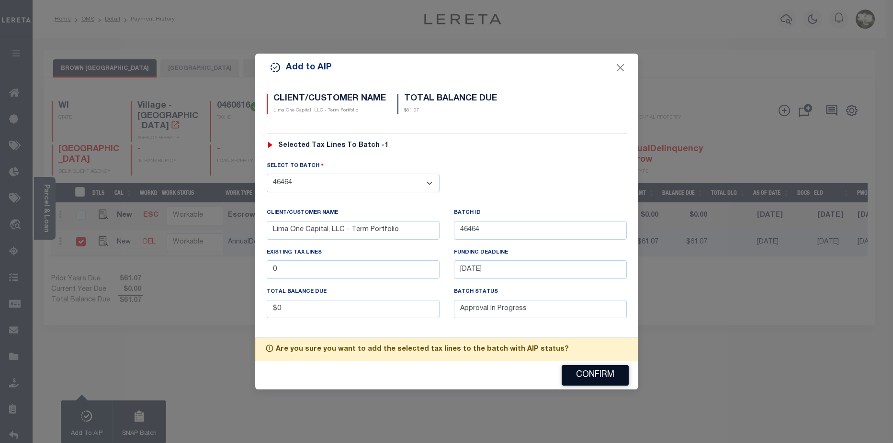
click at [621, 376] on button "Confirm" at bounding box center [595, 375] width 67 height 21
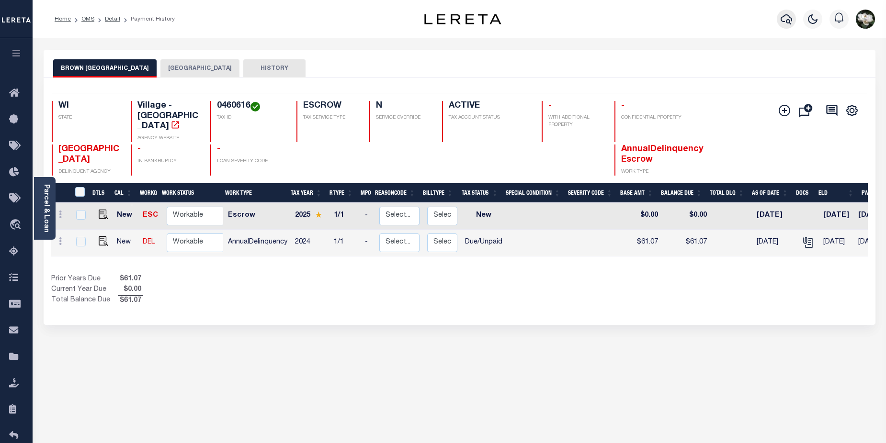
click at [785, 25] on icon "button" at bounding box center [785, 18] width 11 height 11
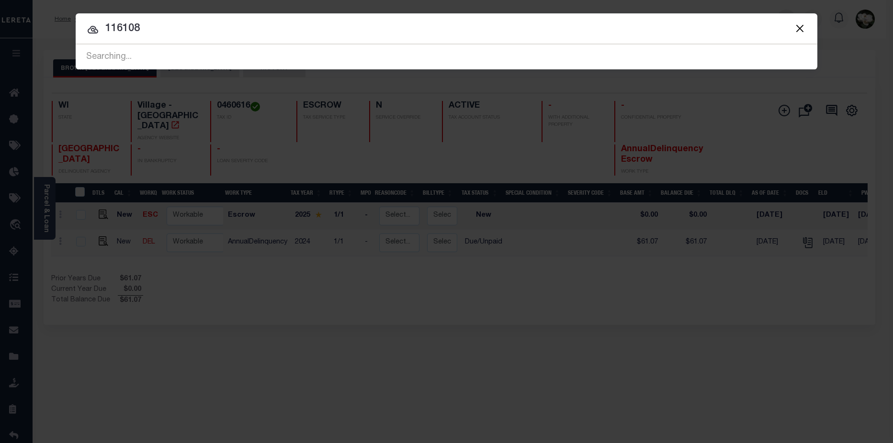
type input "116108"
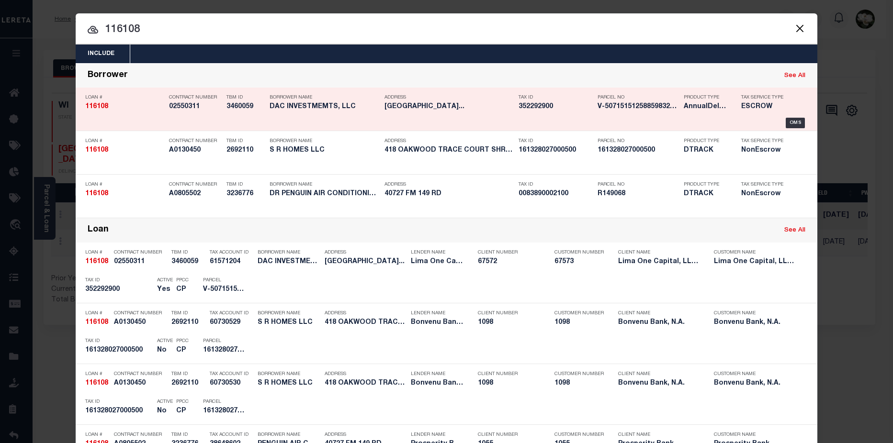
click at [590, 114] on div "Parcel No V-5071515125885983219765" at bounding box center [633, 104] width 86 height 28
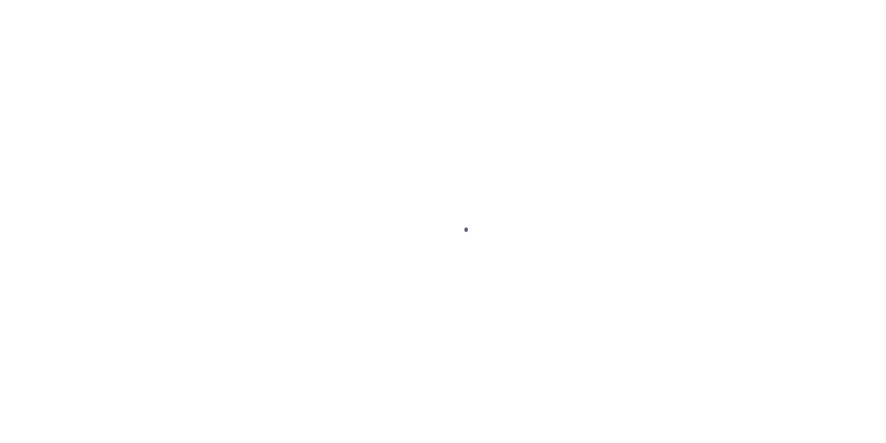
select select "DUE"
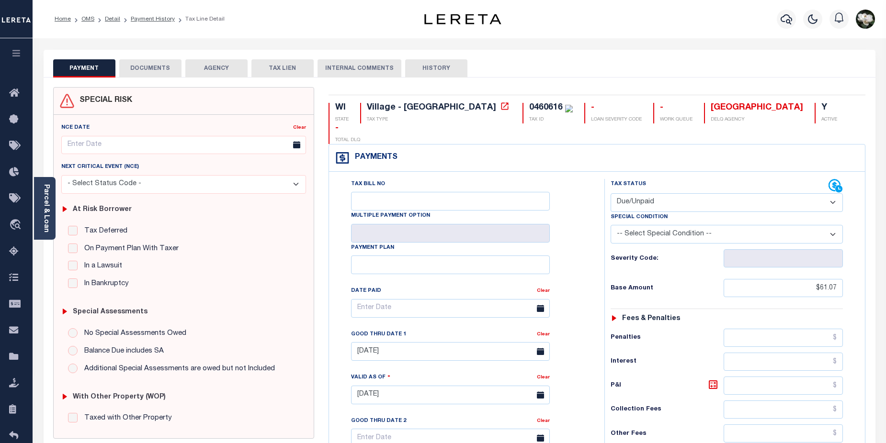
click at [155, 64] on button "DOCUMENTS" at bounding box center [150, 68] width 62 height 18
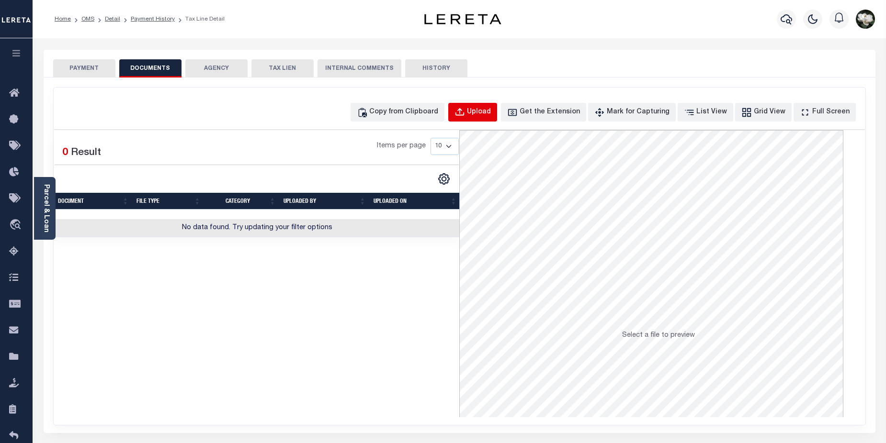
click at [491, 117] on div "Upload" at bounding box center [479, 112] width 24 height 11
select select "POP"
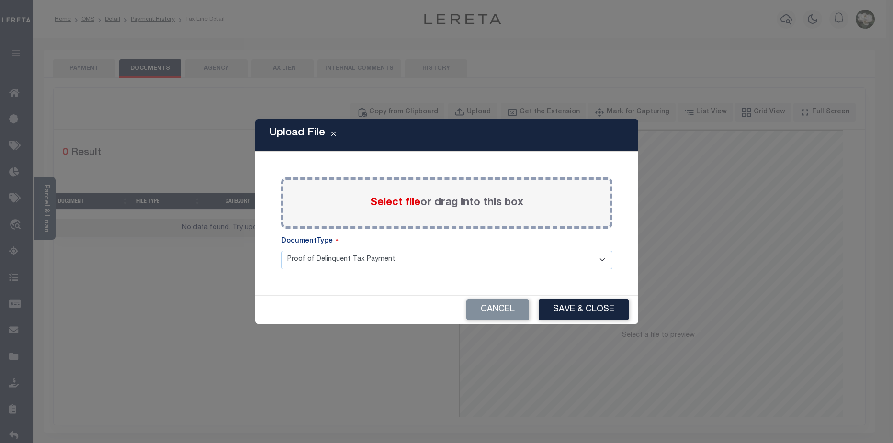
click at [401, 210] on label "Select file or drag into this box" at bounding box center [446, 203] width 153 height 16
click at [0, 0] on input "Select file or drag into this box" at bounding box center [0, 0] width 0 height 0
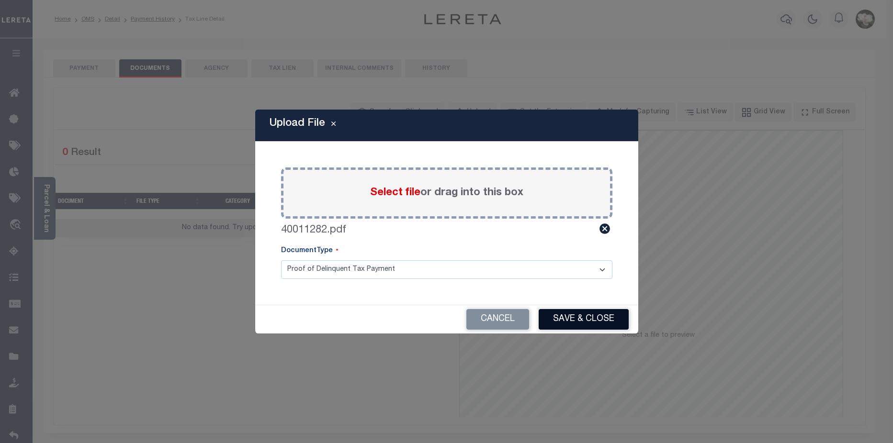
click at [581, 317] on button "Save & Close" at bounding box center [584, 319] width 90 height 21
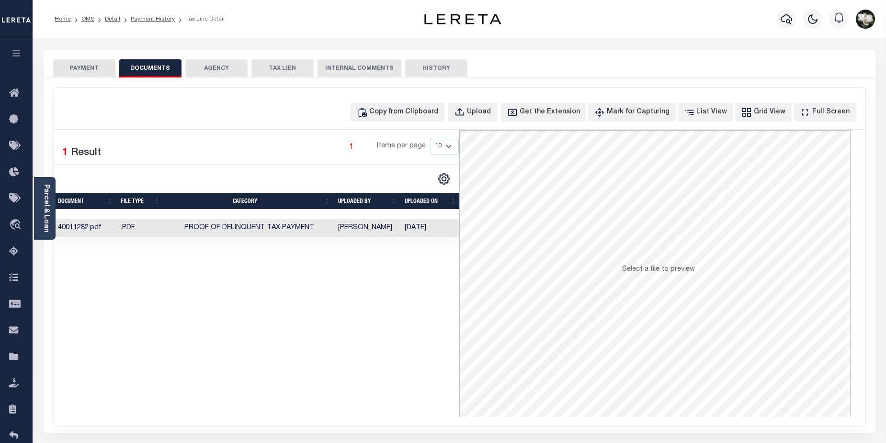
click at [75, 72] on button "PAYMENT" at bounding box center [84, 68] width 62 height 18
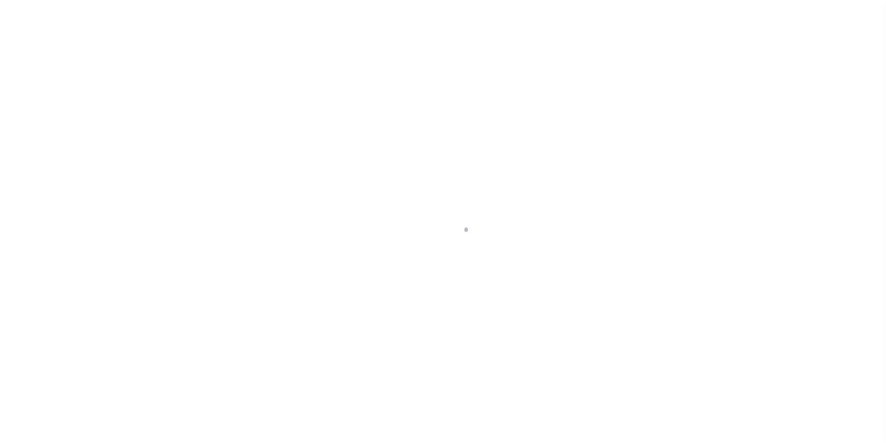
type input "[STREET_ADDRESS]"
radio input "true"
select select "Escrow"
select select
type input "[GEOGRAPHIC_DATA] PA 19120"
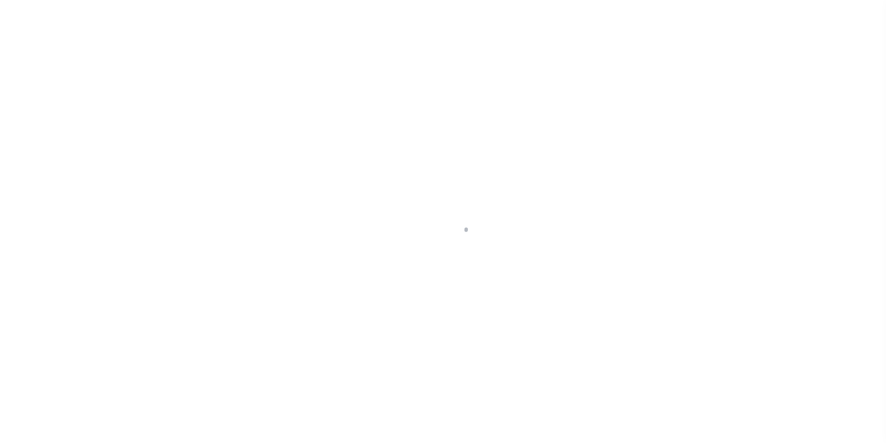
type input "116108-1"
type input "PA"
type textarea "COLLECTOR: ENTITY: PARCEL: 352292900"
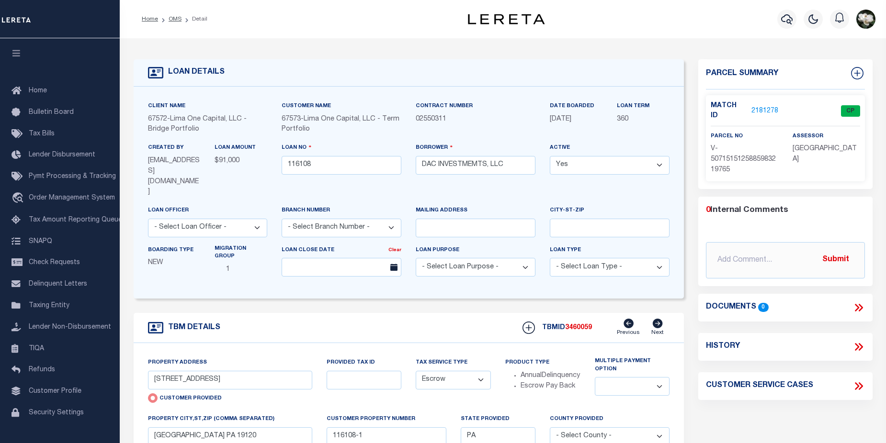
click at [764, 107] on link "2181278" at bounding box center [764, 111] width 27 height 10
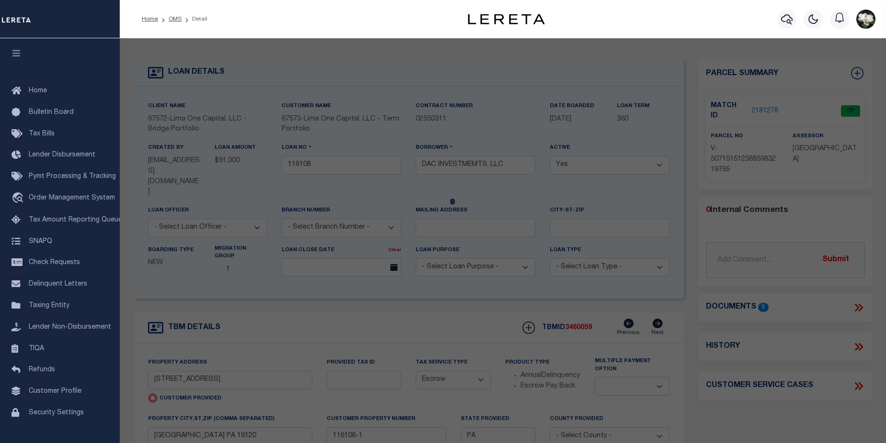
checkbox input "false"
select select "CP"
type input "[STREET_ADDRESS]"
checkbox input "false"
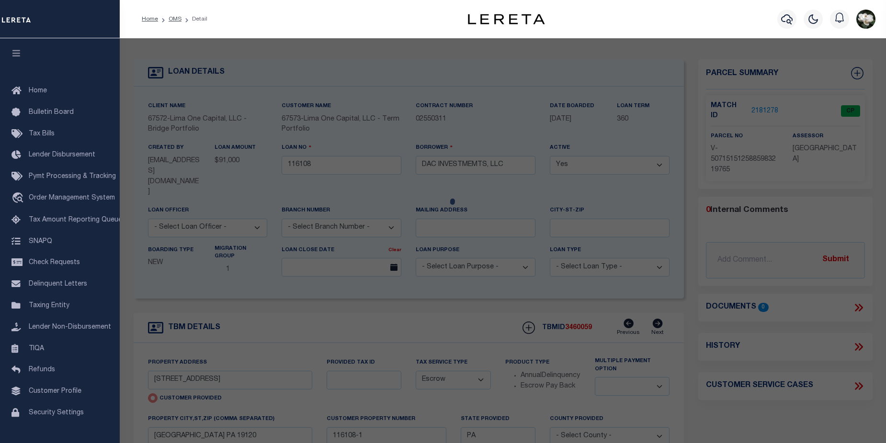
type input "[GEOGRAPHIC_DATA] PA 19120"
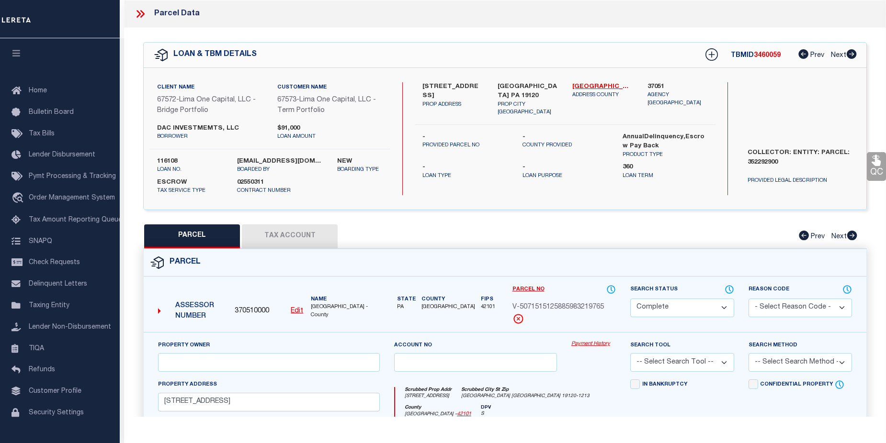
click at [603, 345] on link "Payment History" at bounding box center [593, 344] width 45 height 8
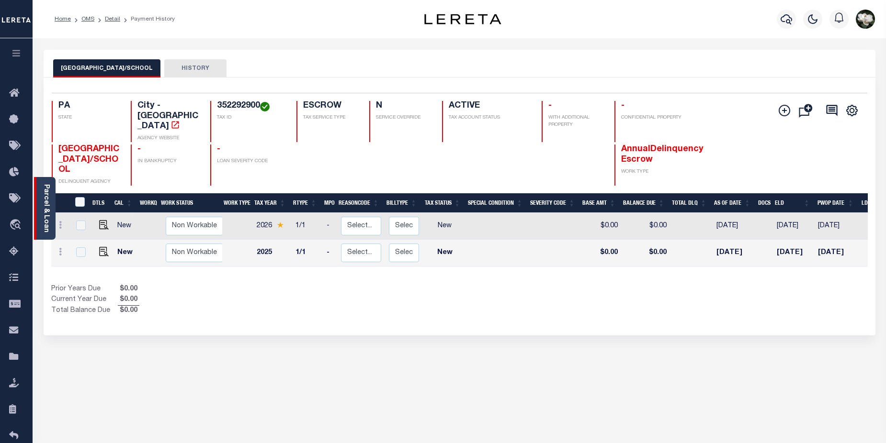
click at [43, 219] on link "Parcel & Loan" at bounding box center [46, 208] width 7 height 48
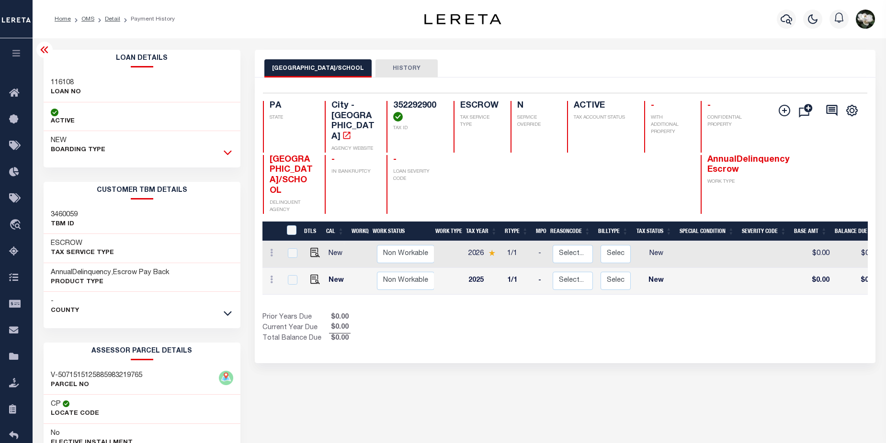
click at [231, 152] on icon at bounding box center [228, 153] width 8 height 5
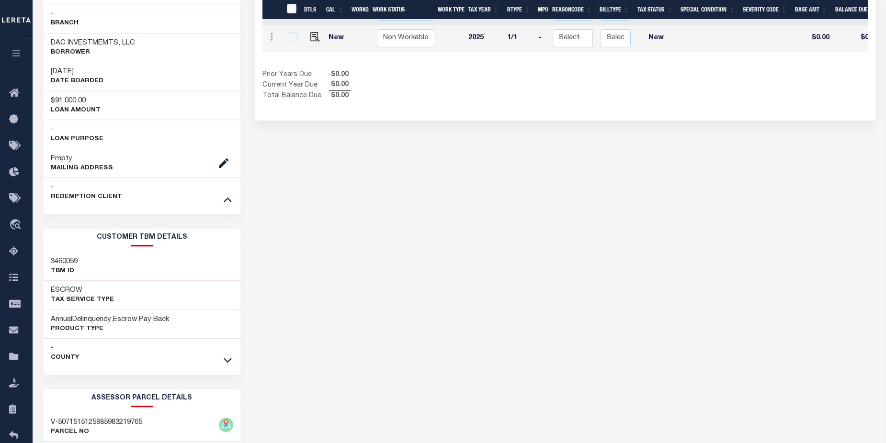
scroll to position [246, 0]
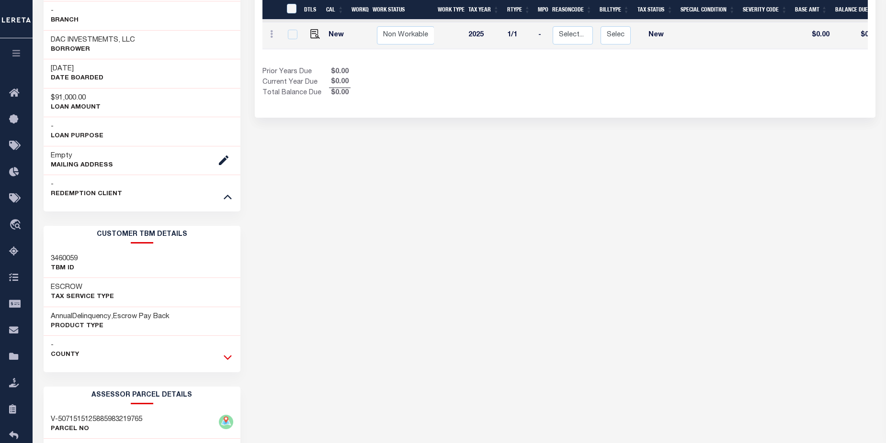
click at [226, 358] on icon at bounding box center [228, 358] width 8 height 5
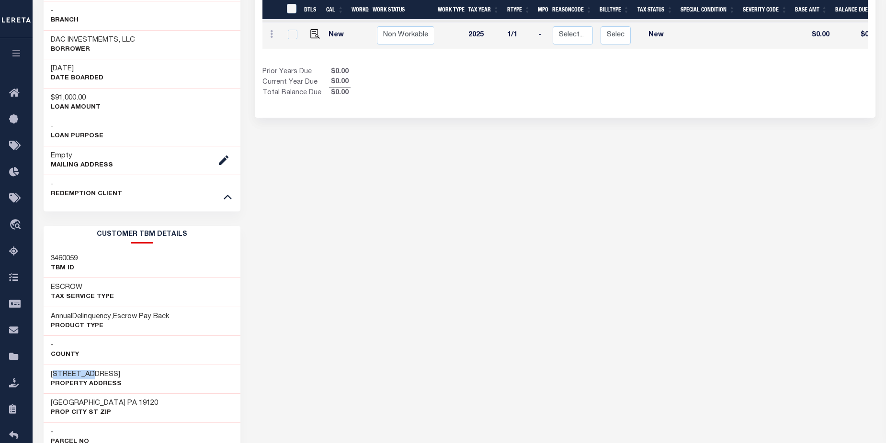
drag, startPoint x: 53, startPoint y: 373, endPoint x: 82, endPoint y: 374, distance: 29.2
click at [92, 373] on h3 "[STREET_ADDRESS]" at bounding box center [86, 375] width 71 height 10
click at [49, 374] on div "[STREET_ADDRESS] Property Address" at bounding box center [142, 379] width 197 height 29
click at [52, 374] on h3 "[STREET_ADDRESS]" at bounding box center [86, 375] width 71 height 10
drag, startPoint x: 52, startPoint y: 374, endPoint x: 106, endPoint y: 374, distance: 54.1
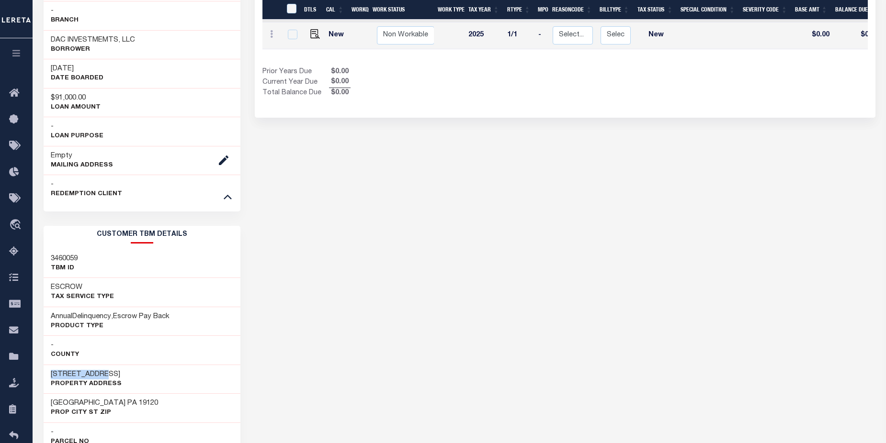
click at [106, 374] on h3 "[STREET_ADDRESS]" at bounding box center [86, 375] width 71 height 10
drag, startPoint x: 101, startPoint y: 380, endPoint x: 182, endPoint y: 410, distance: 86.8
click at [182, 410] on div "[GEOGRAPHIC_DATA] [GEOGRAPHIC_DATA] 19120 [GEOGRAPHIC_DATA]" at bounding box center [142, 408] width 197 height 29
drag, startPoint x: 50, startPoint y: 373, endPoint x: 98, endPoint y: 375, distance: 47.4
click at [105, 371] on h3 "[STREET_ADDRESS]" at bounding box center [86, 375] width 71 height 10
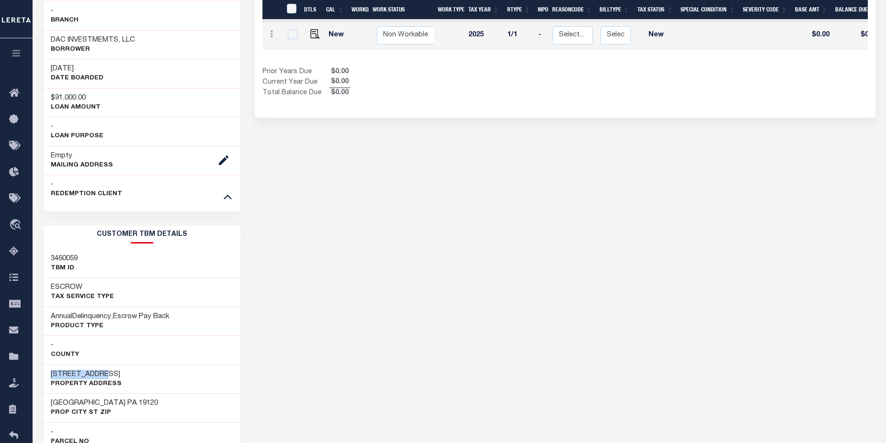
copy h3 "5913 PALMETTO"
